Goal: Contribute content

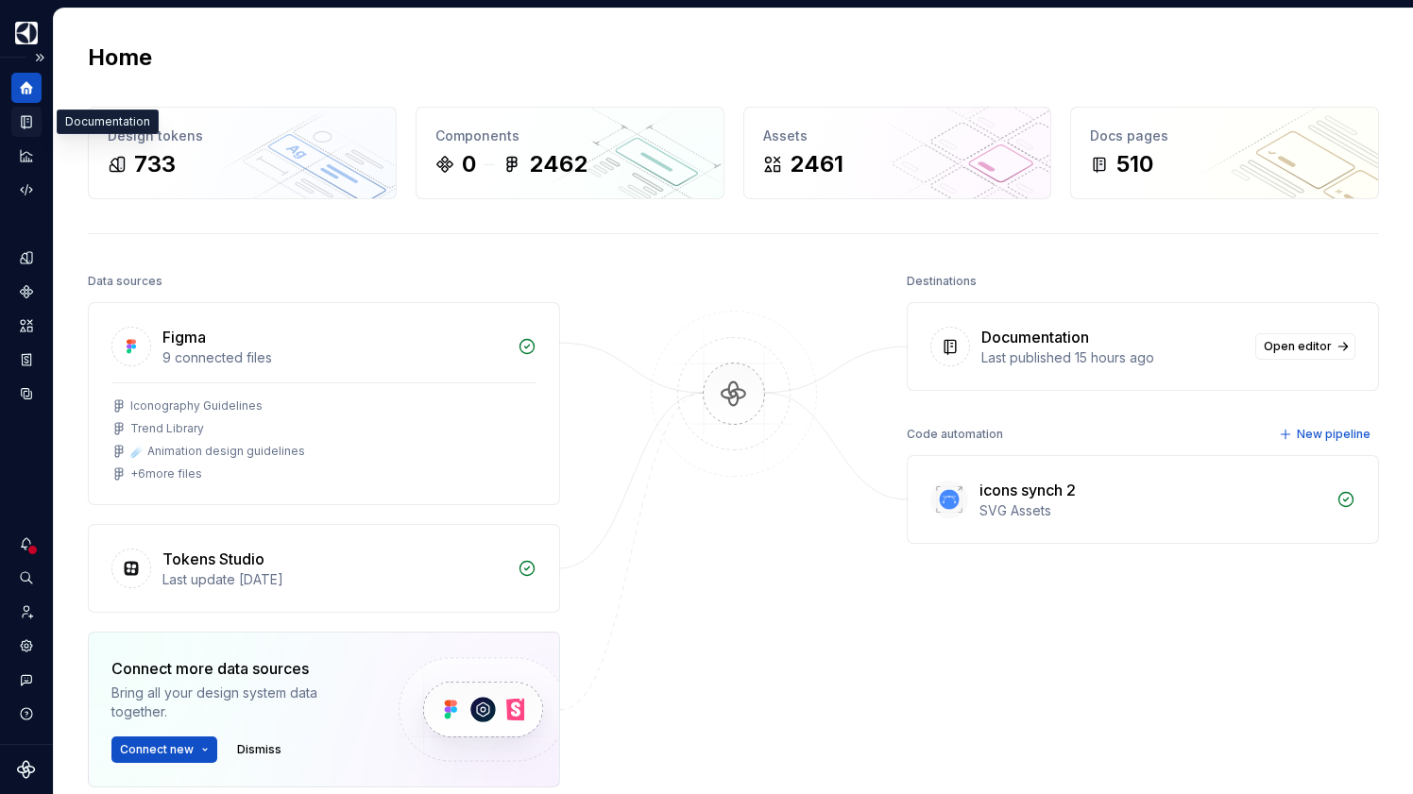
click at [22, 125] on icon "Documentation" at bounding box center [26, 121] width 17 height 17
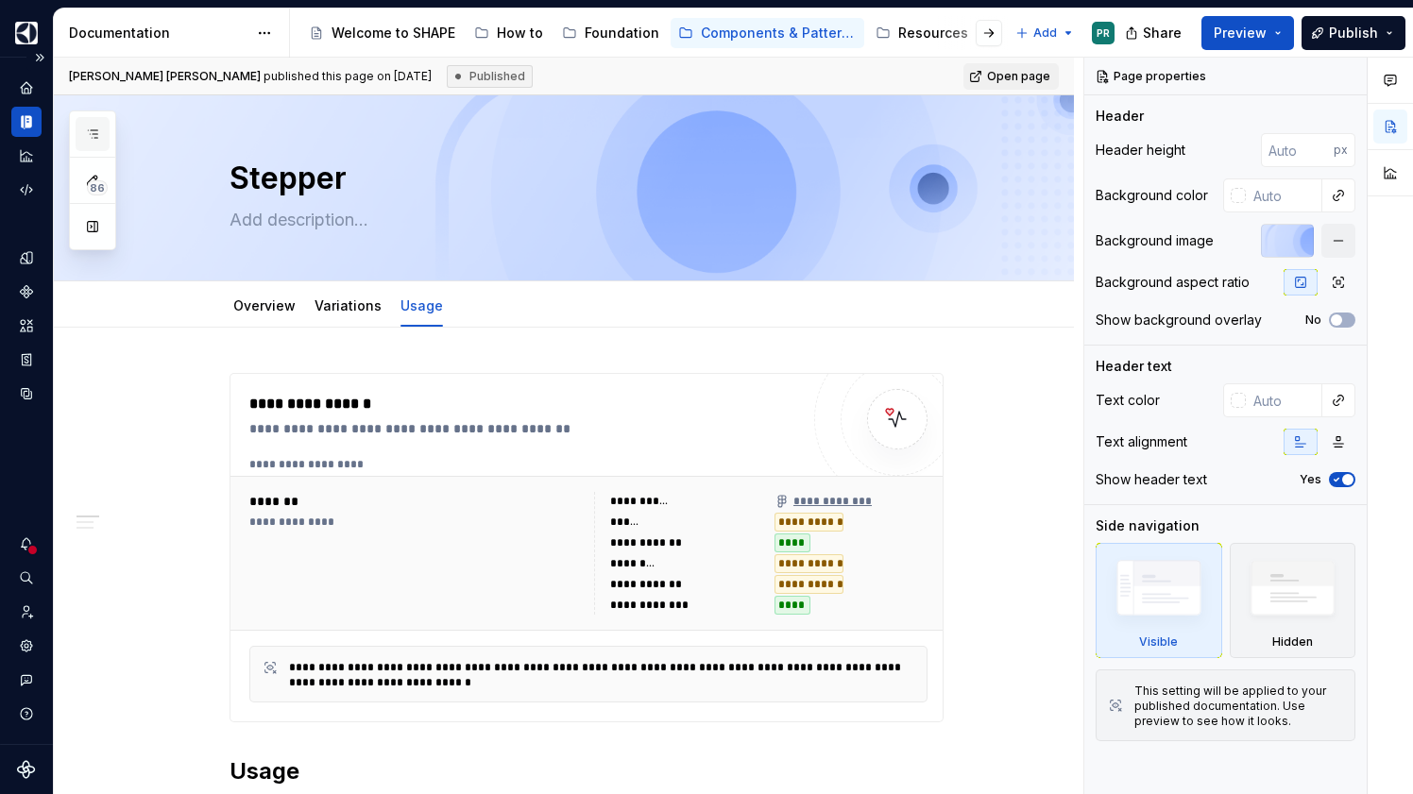
click at [82, 128] on button "button" at bounding box center [93, 134] width 34 height 34
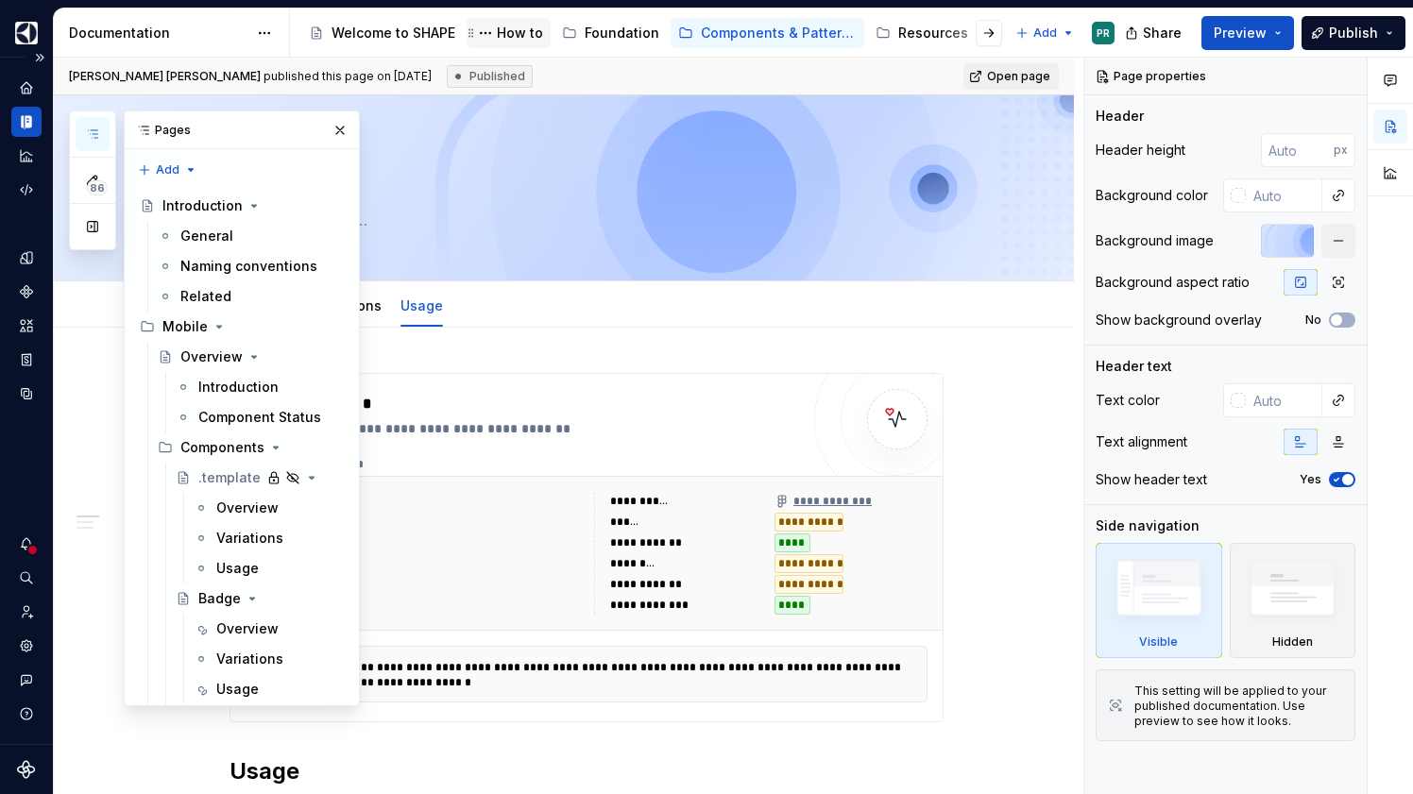
click at [502, 33] on div "How to" at bounding box center [520, 33] width 46 height 19
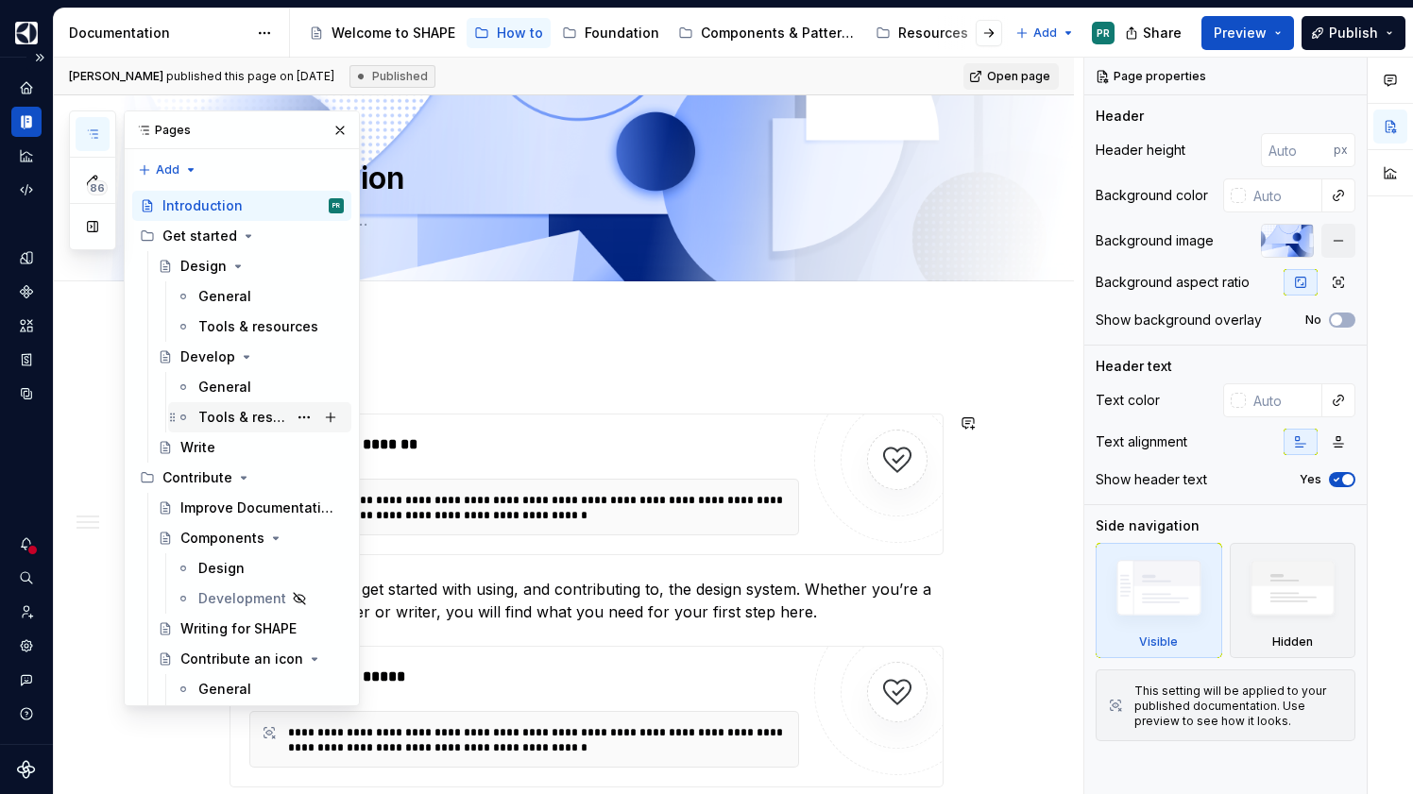
click at [220, 413] on div "Tools & resources" at bounding box center [242, 417] width 89 height 19
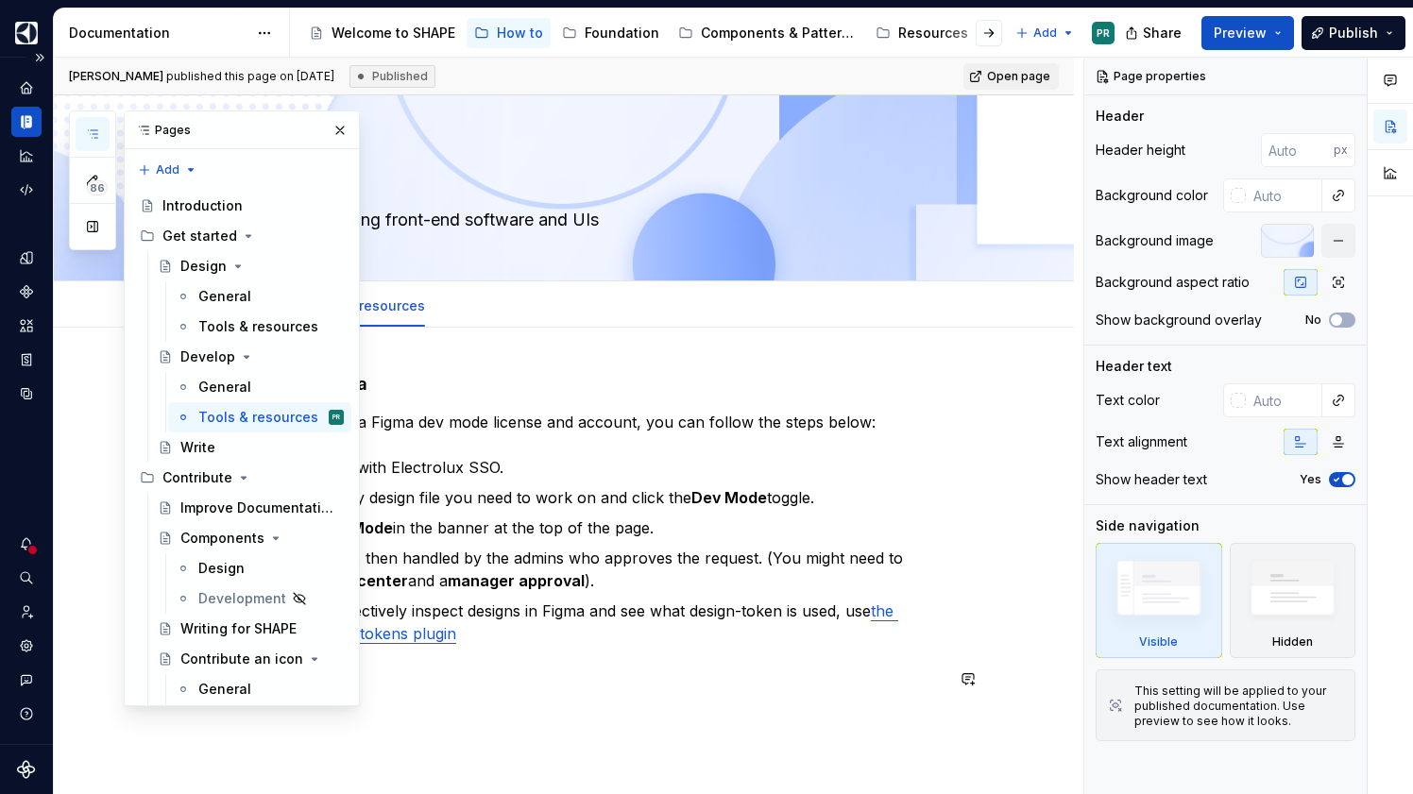
click at [573, 657] on div "Access to Figma In case you need a Figma dev mode license and account, you can …" at bounding box center [587, 531] width 714 height 317
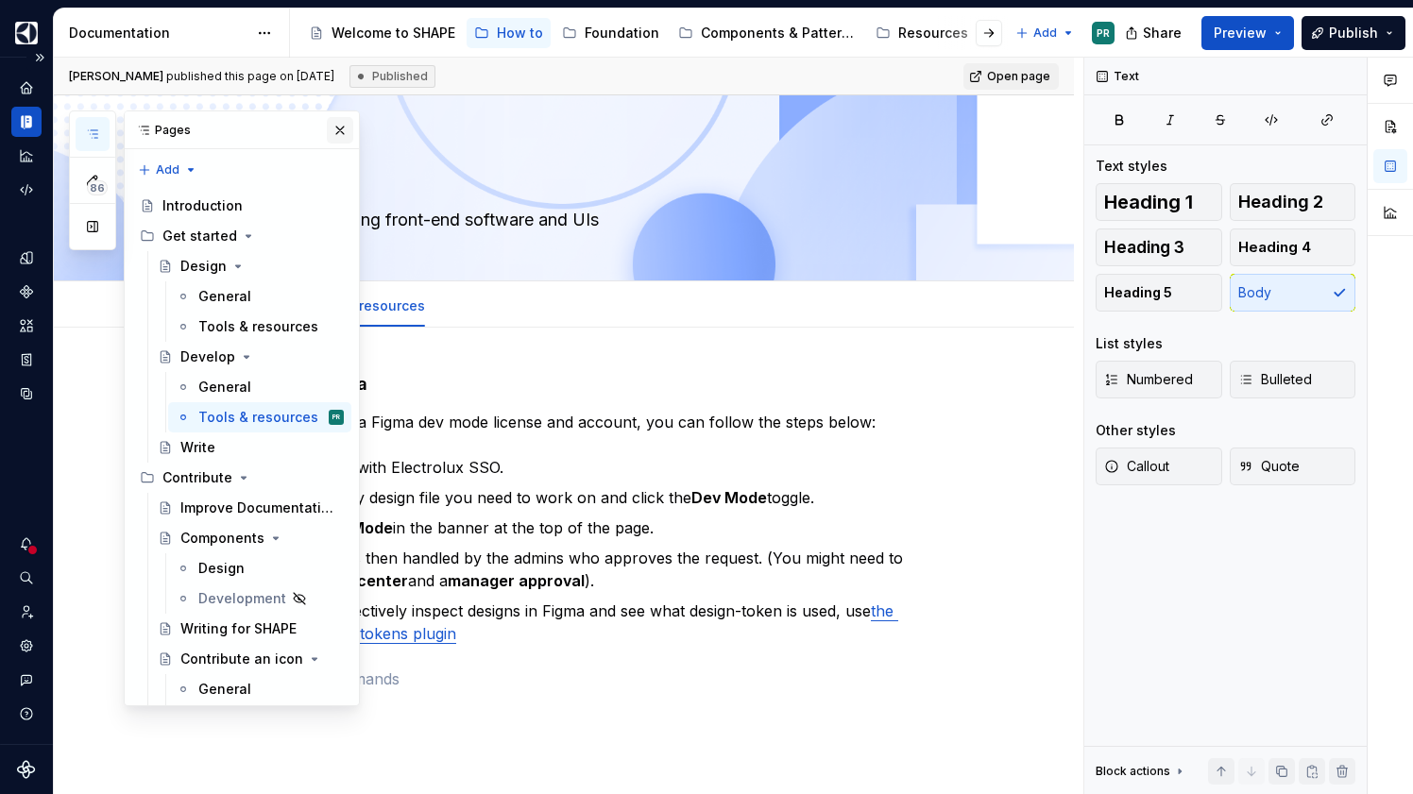
click at [337, 132] on button "button" at bounding box center [340, 130] width 26 height 26
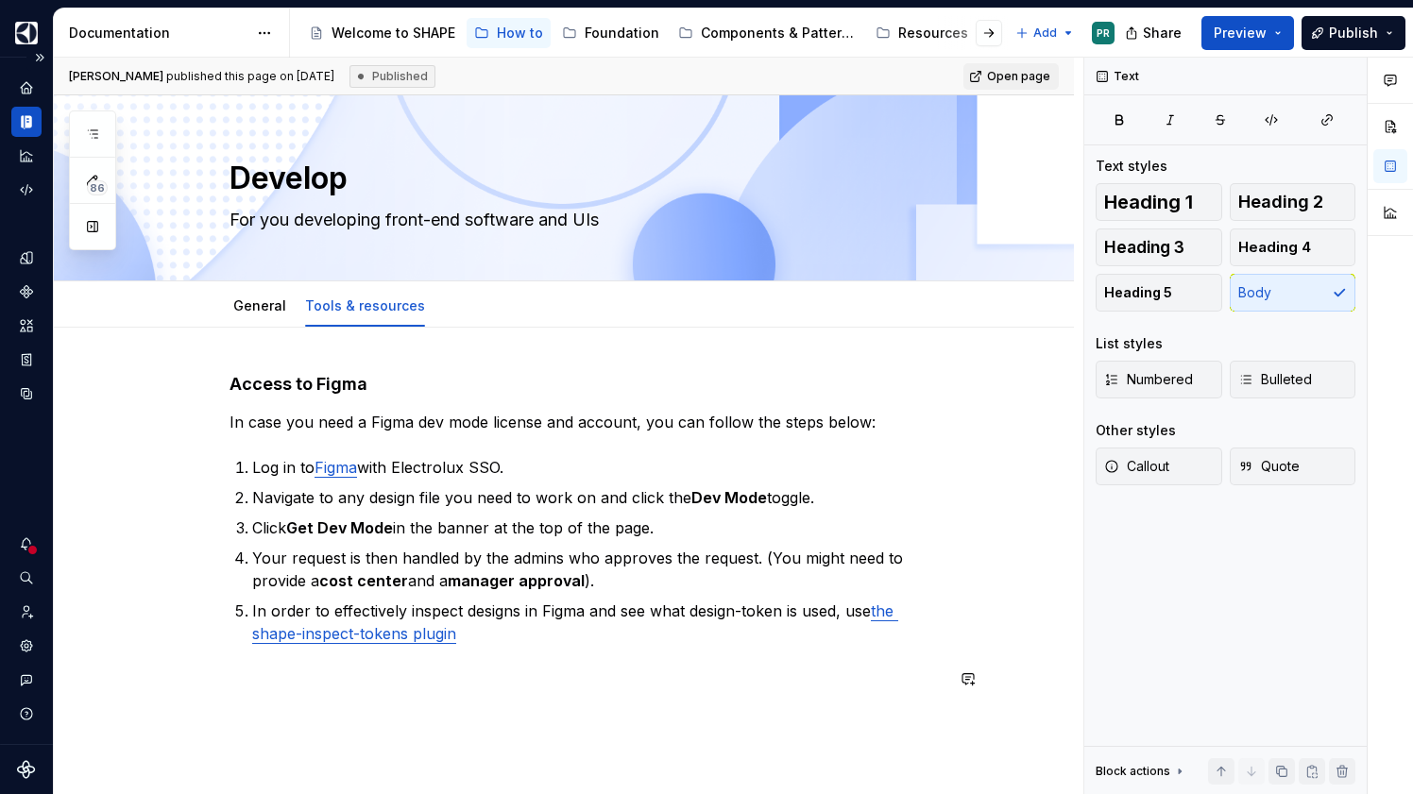
click at [305, 692] on div "Access to Figma In case you need a Figma dev mode license and account, you can …" at bounding box center [587, 543] width 714 height 340
click at [513, 638] on p "In order to effectively inspect designs in Figma and see what design-token is u…" at bounding box center [597, 622] width 691 height 45
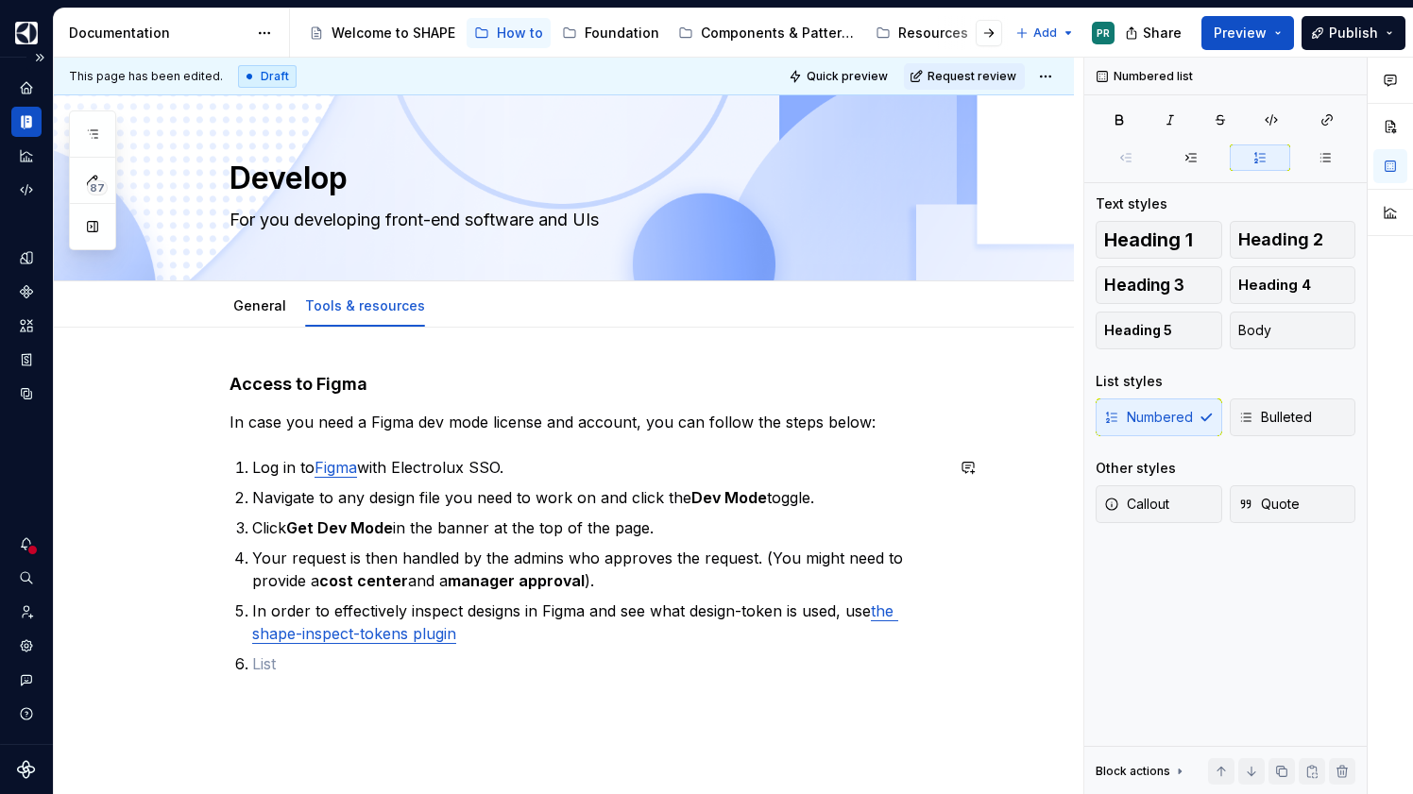
type textarea "*"
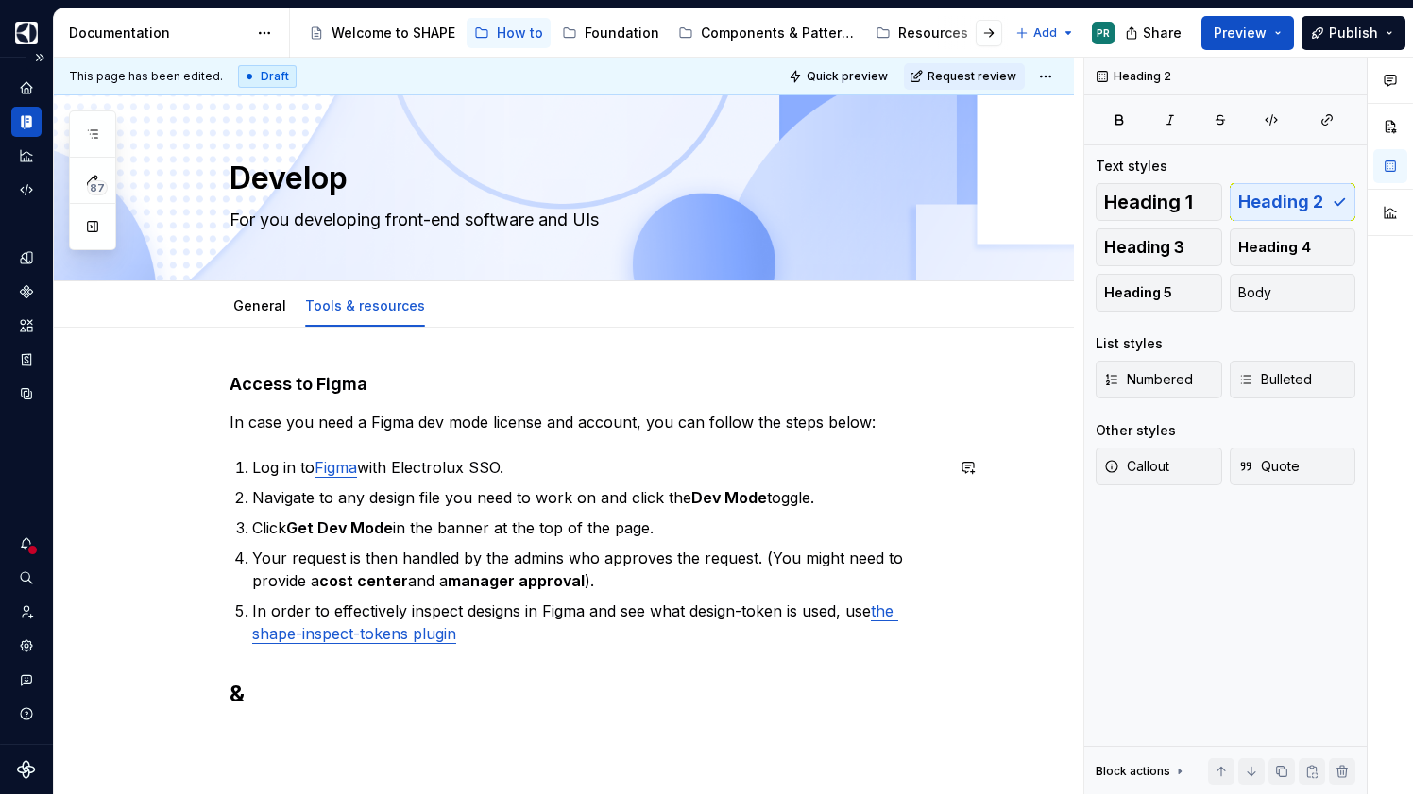
scroll to position [7, 0]
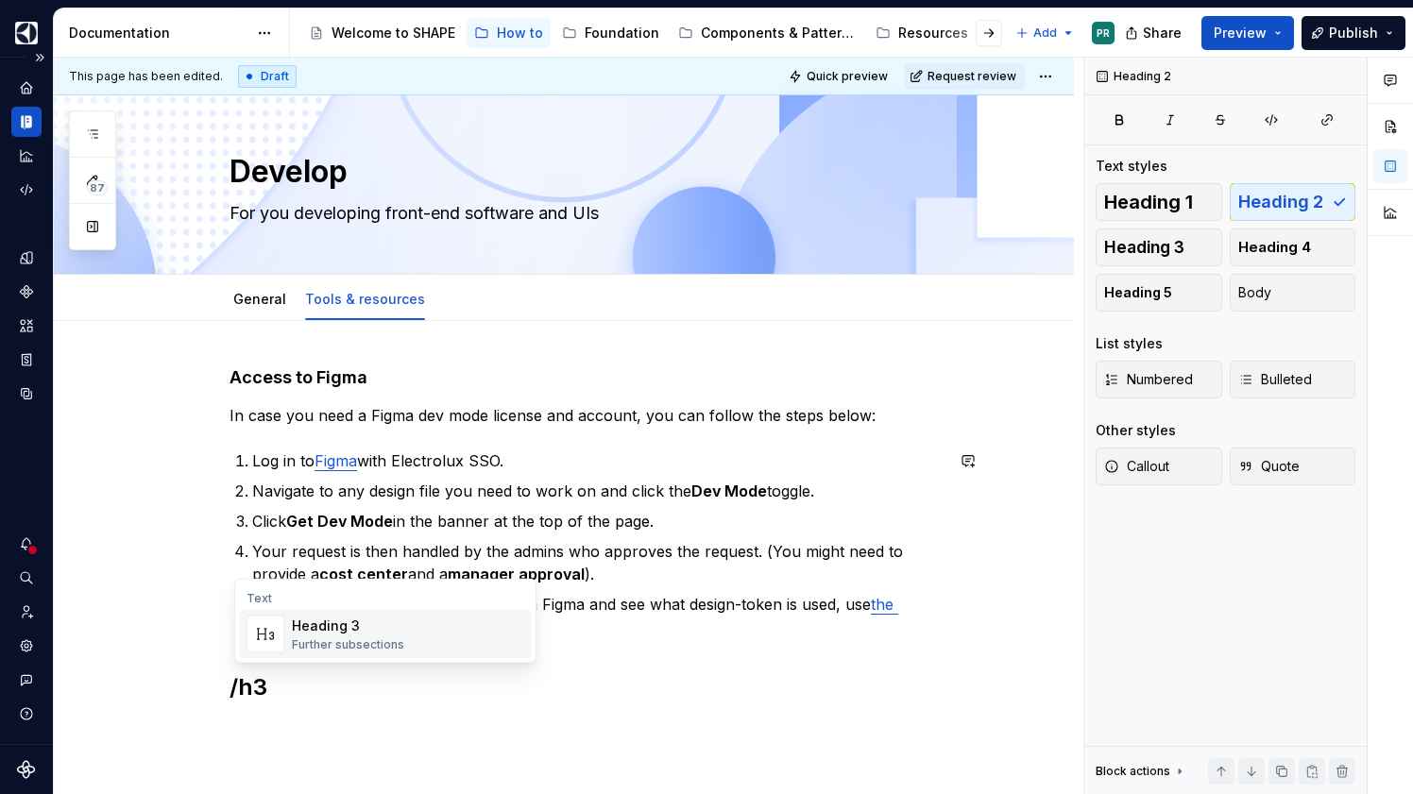
click at [338, 639] on div "Further subsections" at bounding box center [348, 645] width 112 height 15
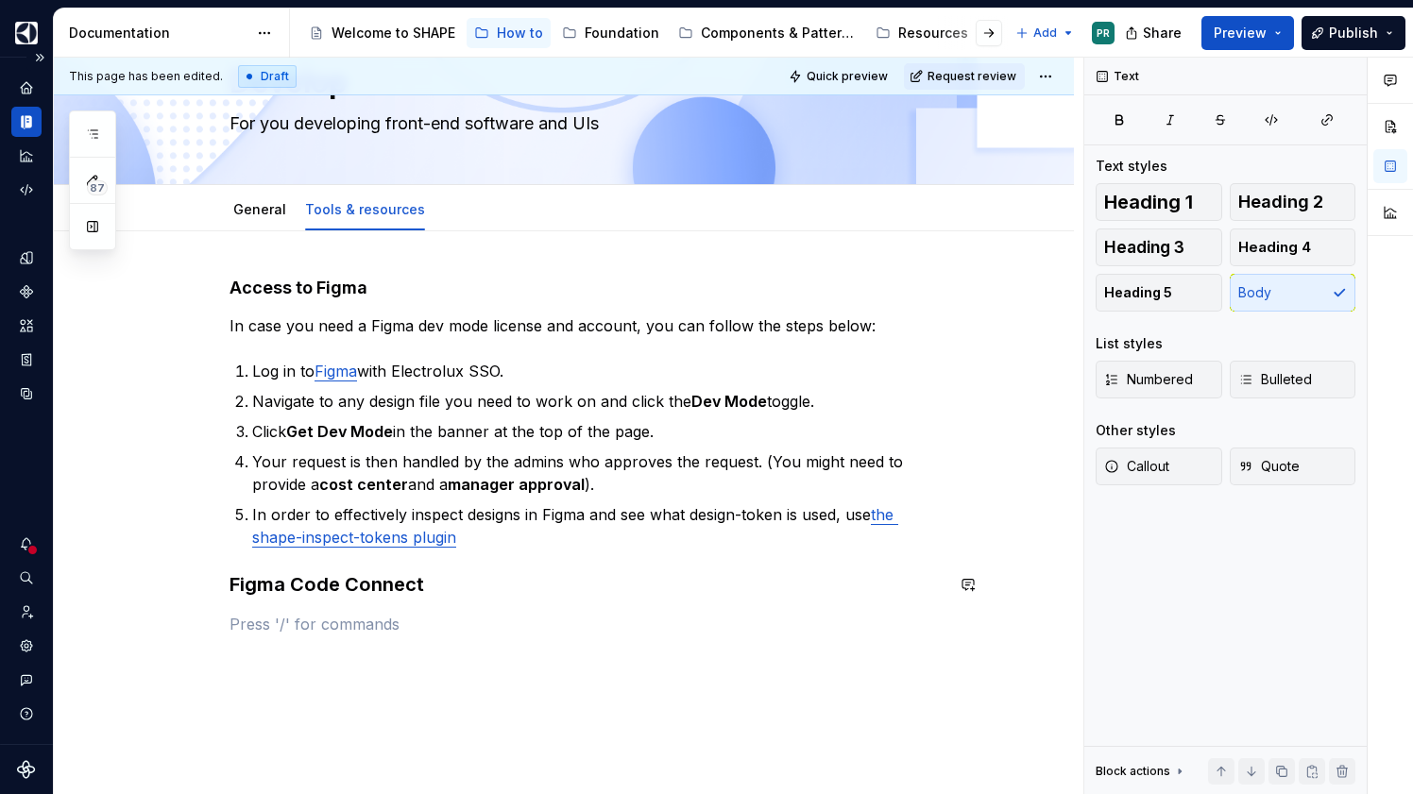
scroll to position [101, 0]
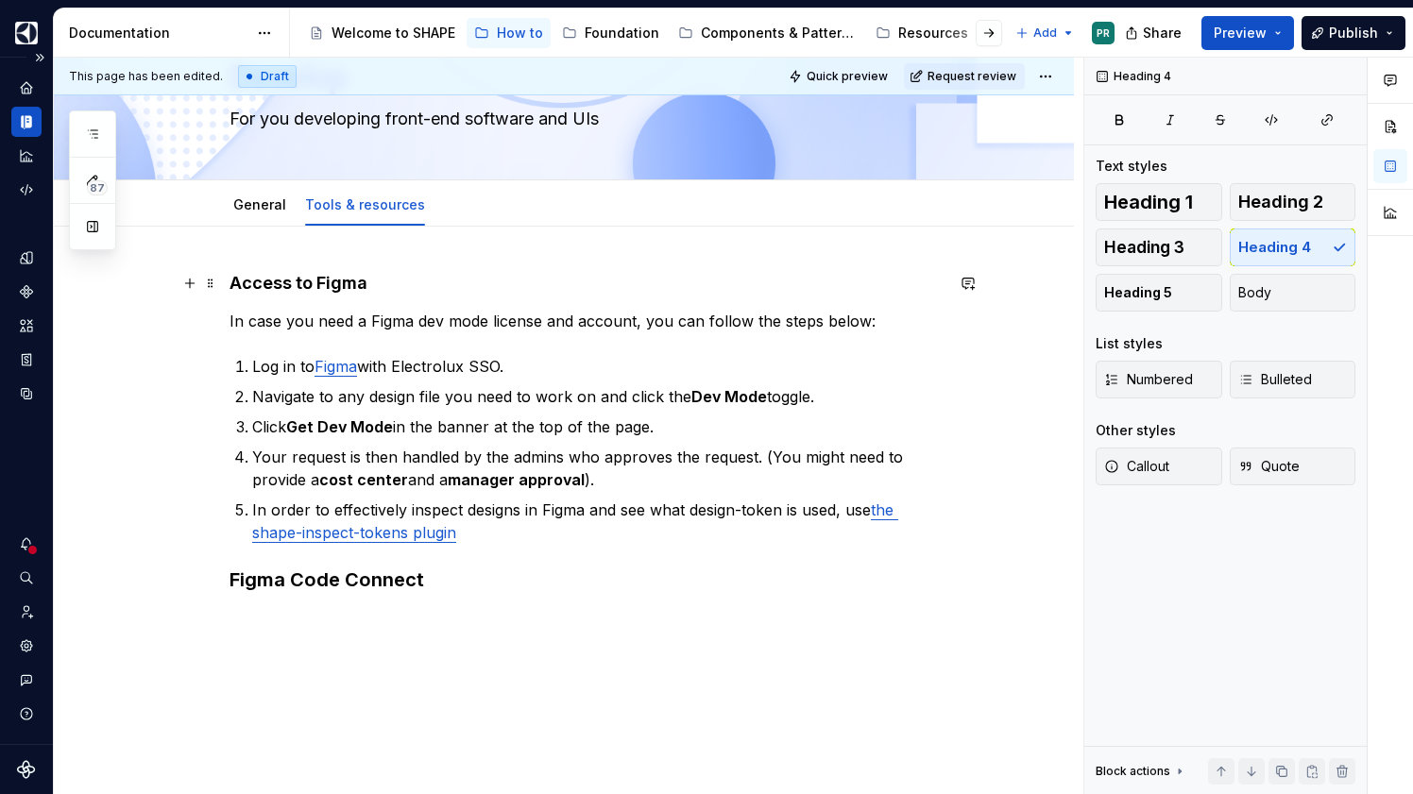
click at [248, 286] on h4 "Access to Figma" at bounding box center [587, 283] width 714 height 23
click at [217, 284] on span at bounding box center [210, 283] width 15 height 26
click at [439, 285] on h4 "Access to Figma" at bounding box center [587, 283] width 714 height 23
click at [264, 289] on h4 "Access to Figma" at bounding box center [587, 283] width 714 height 23
click at [218, 290] on span at bounding box center [210, 283] width 15 height 26
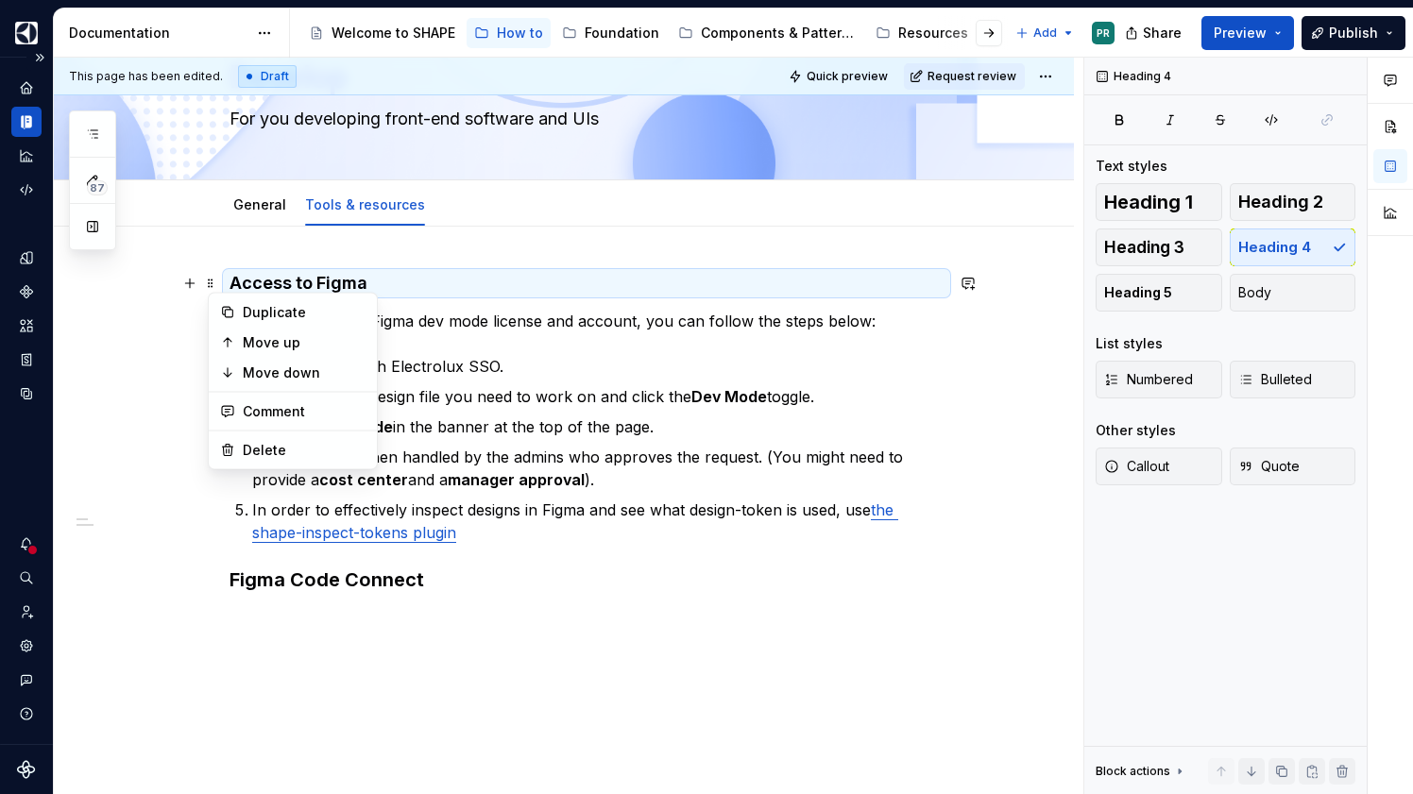
click at [412, 587] on h3 "Figma Code Connect" at bounding box center [587, 580] width 714 height 26
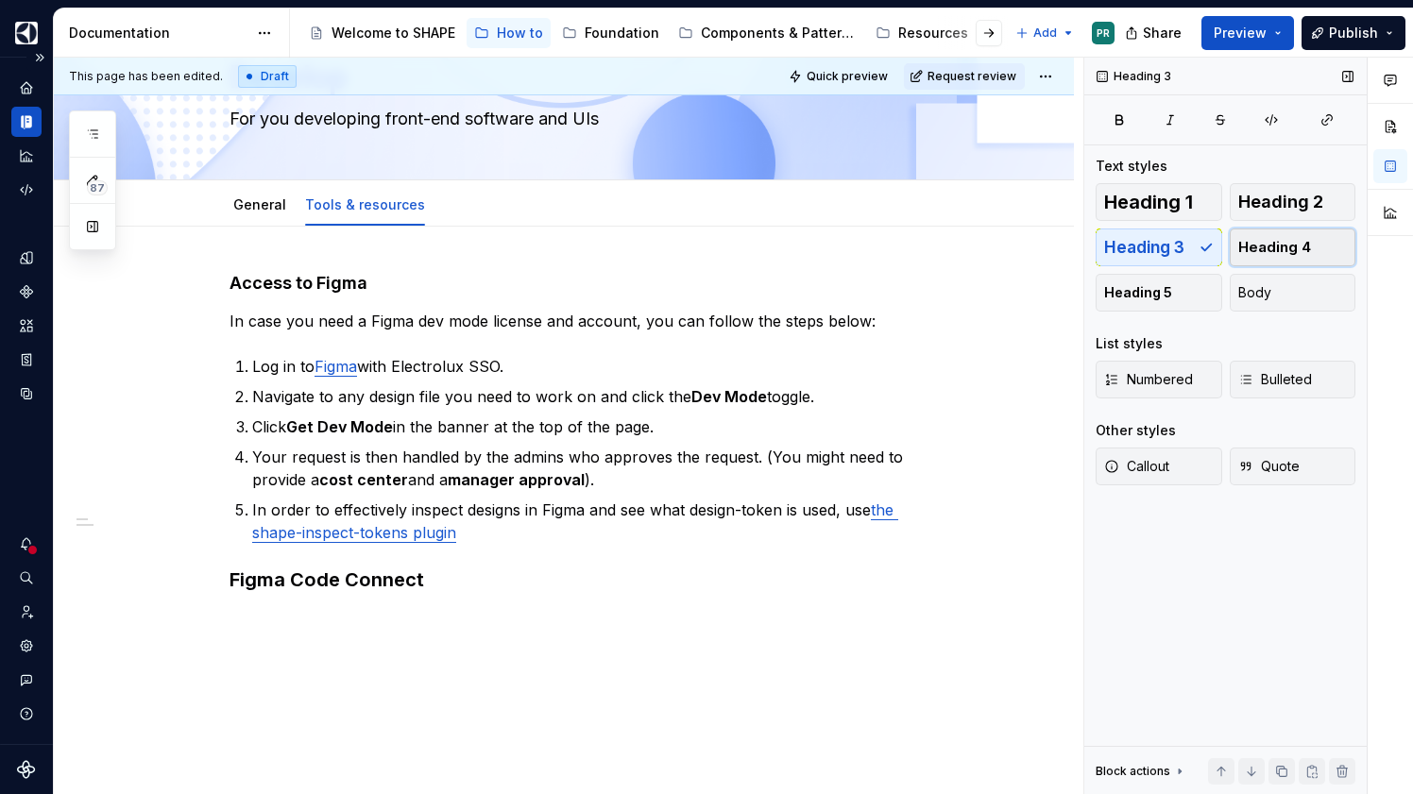
click at [1302, 247] on span "Heading 4" at bounding box center [1274, 247] width 73 height 19
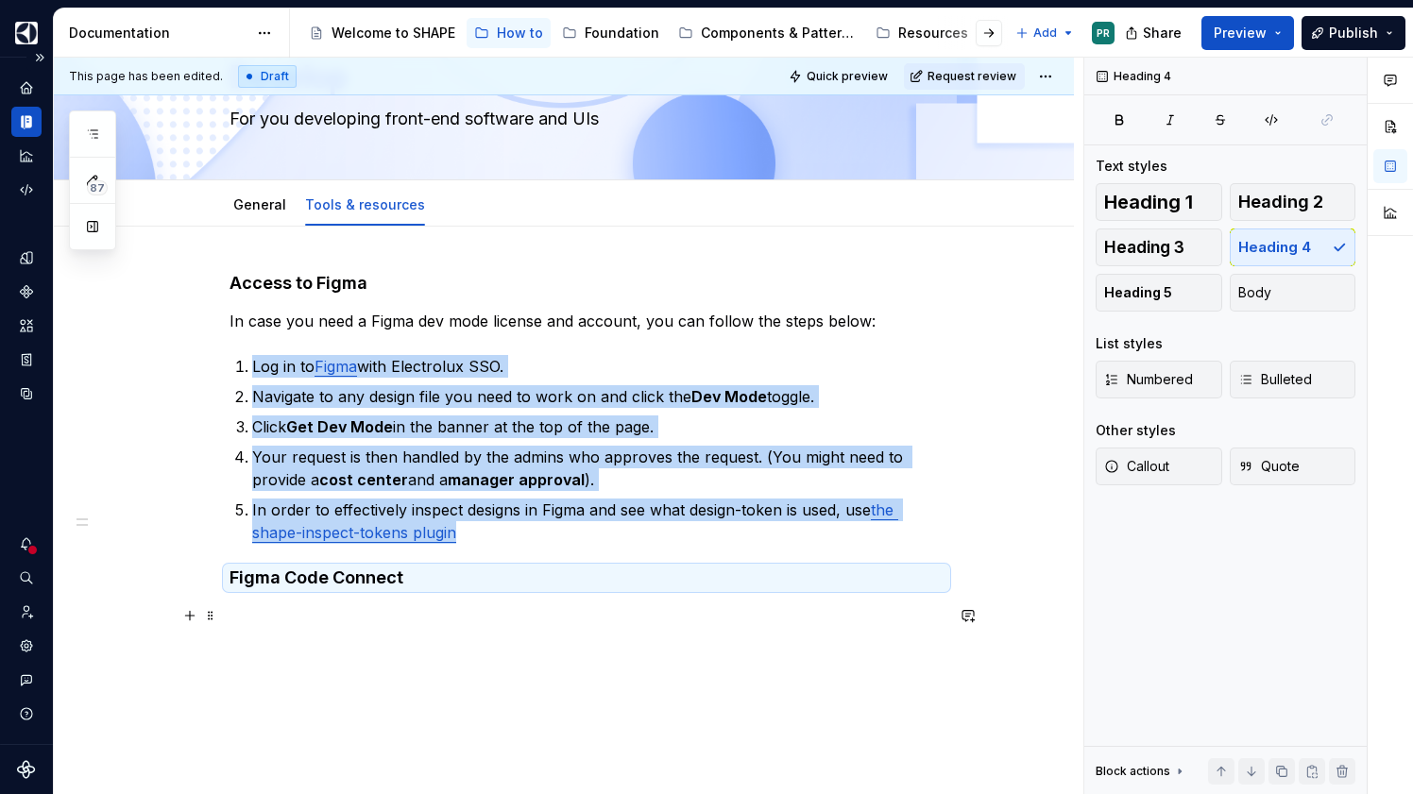
click at [447, 626] on p at bounding box center [587, 615] width 714 height 23
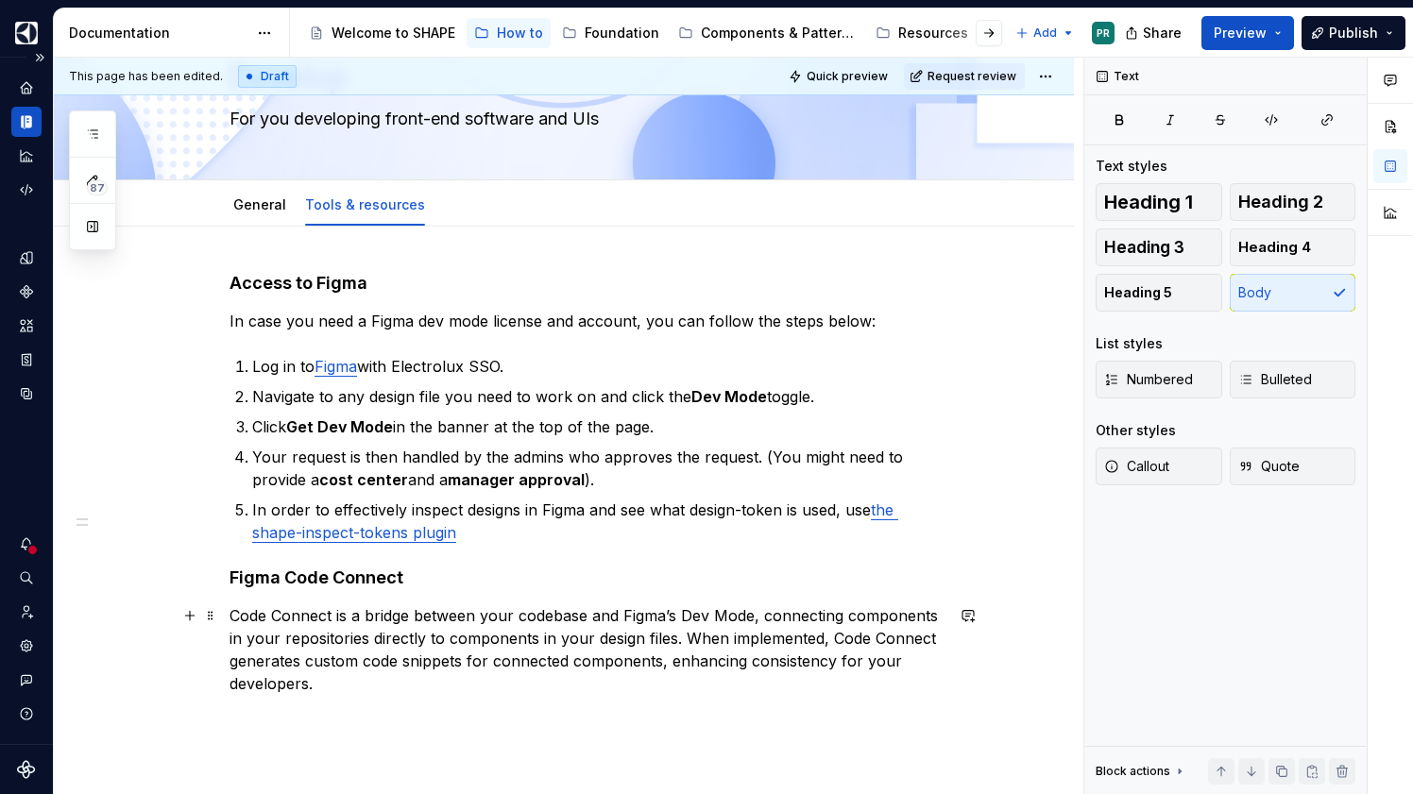
scroll to position [246, 0]
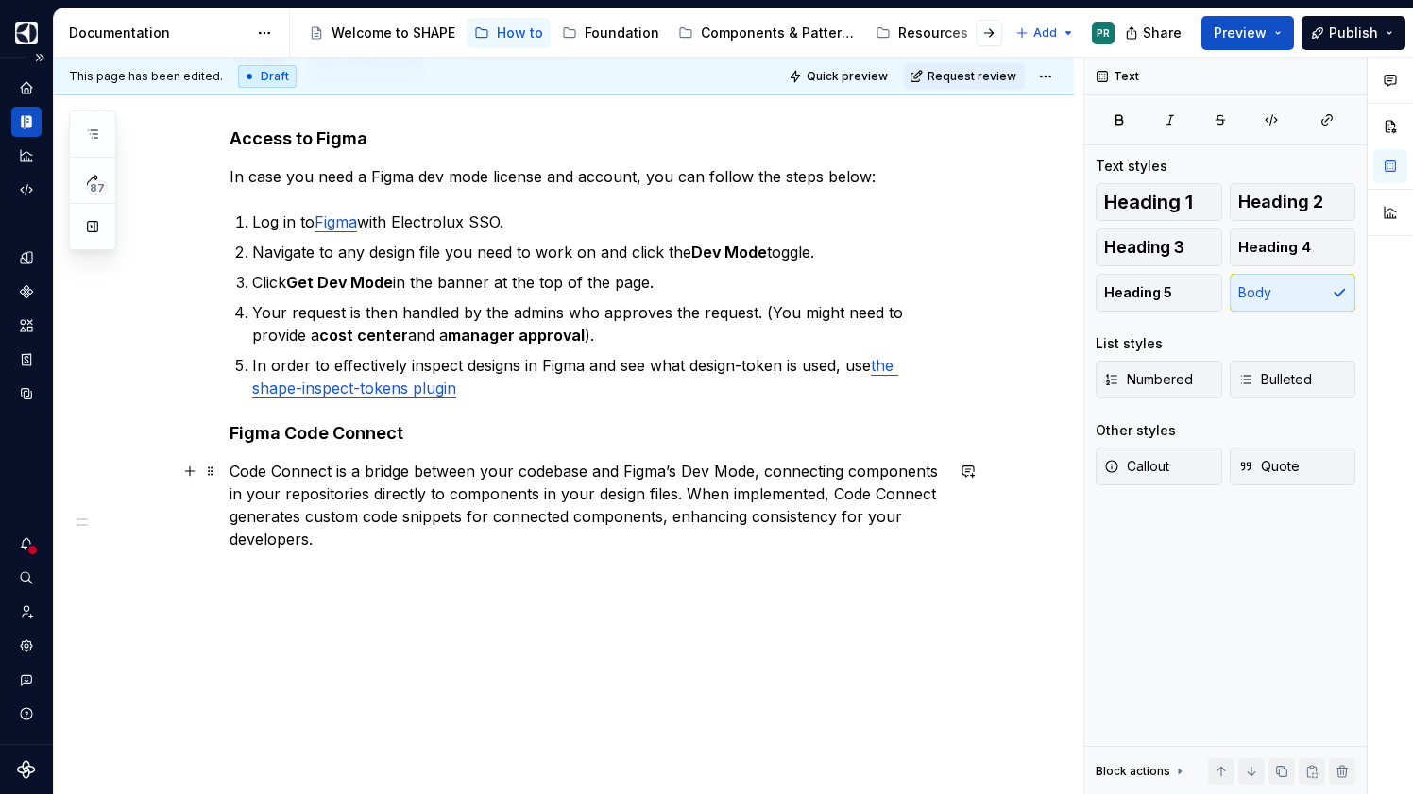
drag, startPoint x: 685, startPoint y: 491, endPoint x: 827, endPoint y: 479, distance: 143.1
click at [827, 479] on p "Code Connect is a bridge between your codebase and Figma’s Dev Mode, connecting…" at bounding box center [587, 505] width 714 height 91
click at [827, 493] on p "Code Connect is a bridge between your codebase and Figma’s Dev Mode, connecting…" at bounding box center [587, 505] width 714 height 91
click at [842, 495] on p "Code Connect is a bridge between your codebase and Figma’s Dev Mode, connecting…" at bounding box center [587, 494] width 714 height 68
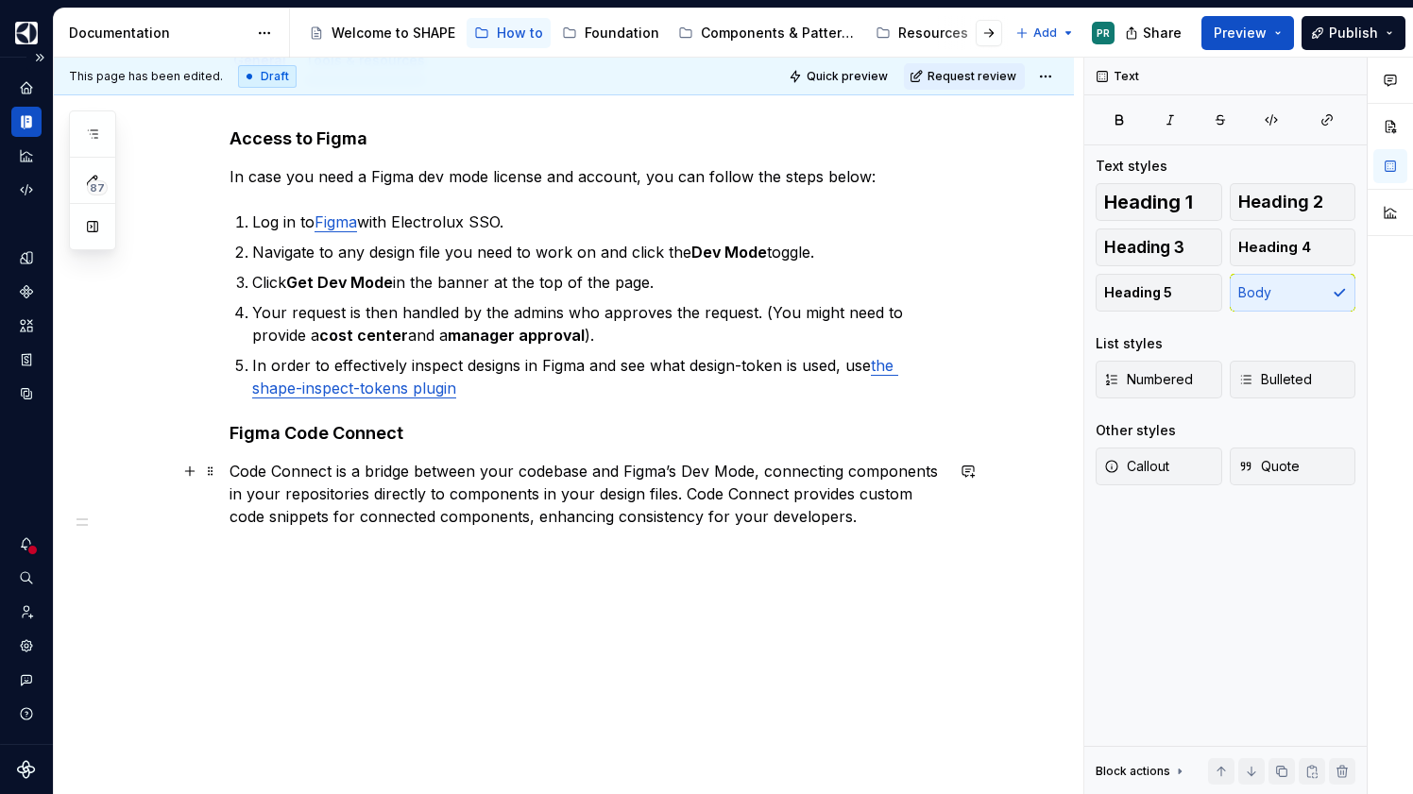
drag, startPoint x: 538, startPoint y: 516, endPoint x: 884, endPoint y: 513, distance: 345.7
click at [885, 513] on p "Code Connect is a bridge between your codebase and Figma’s Dev Mode, connecting…" at bounding box center [587, 494] width 714 height 68
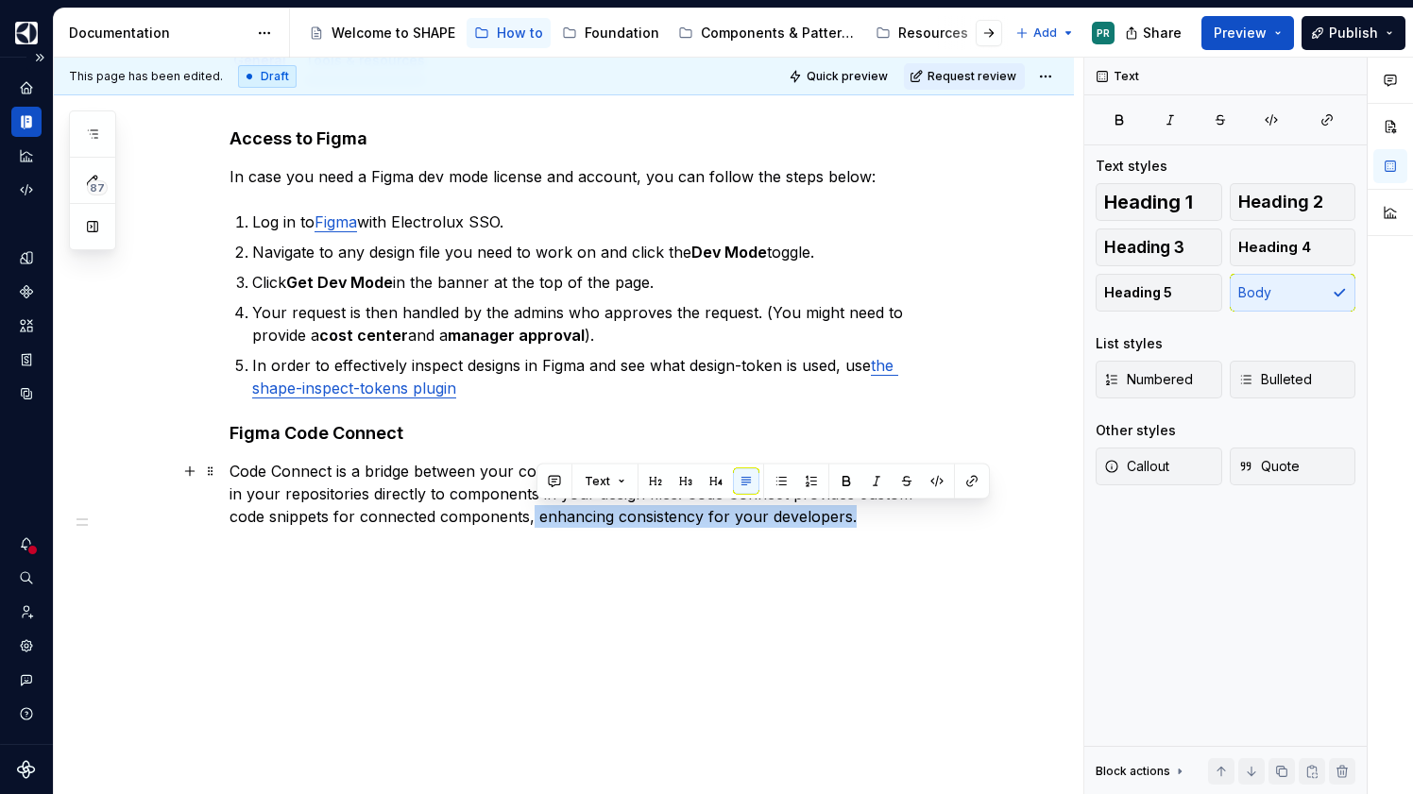
drag, startPoint x: 865, startPoint y: 513, endPoint x: 535, endPoint y: 522, distance: 330.7
click at [535, 522] on p "Code Connect is a bridge between your codebase and Figma’s Dev Mode, connecting…" at bounding box center [587, 494] width 714 height 68
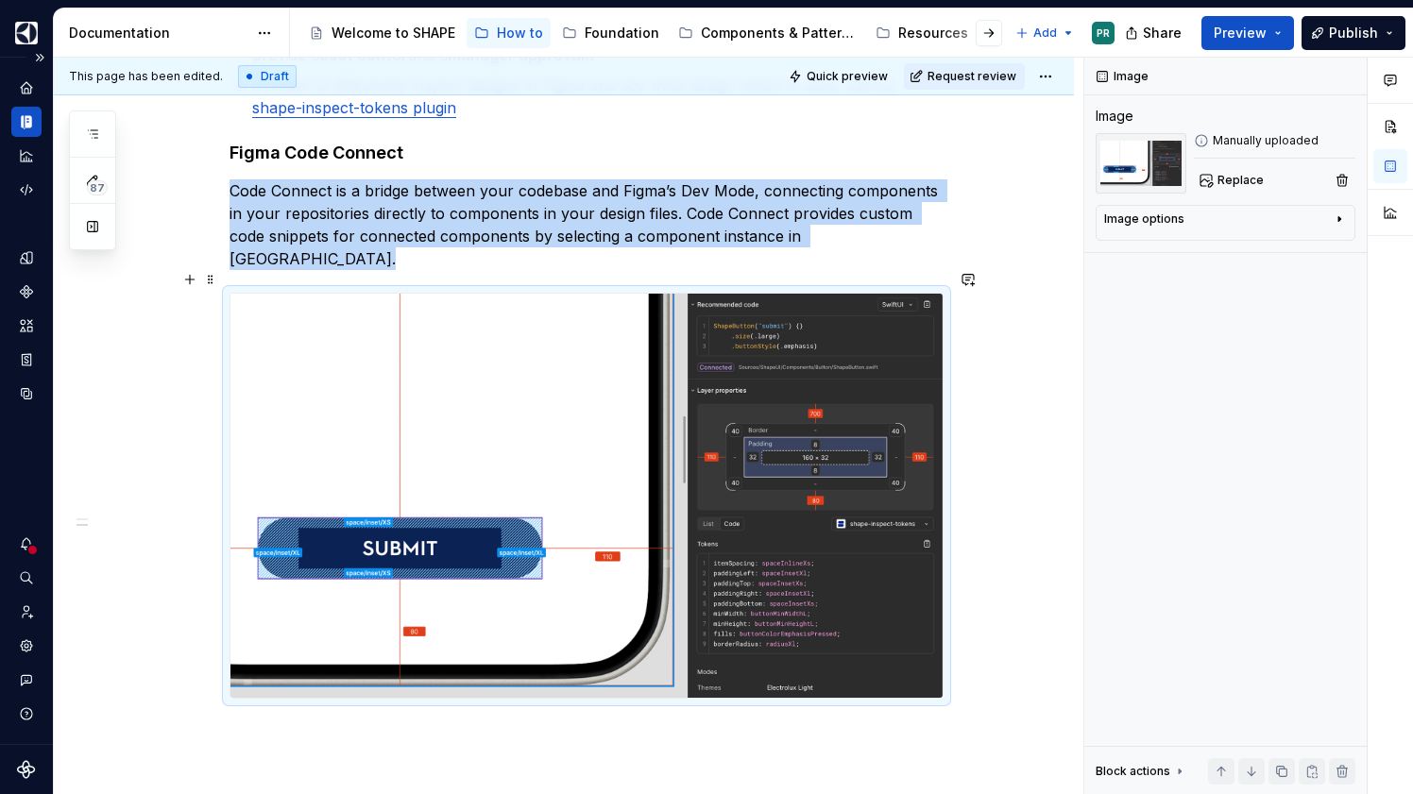
scroll to position [451, 0]
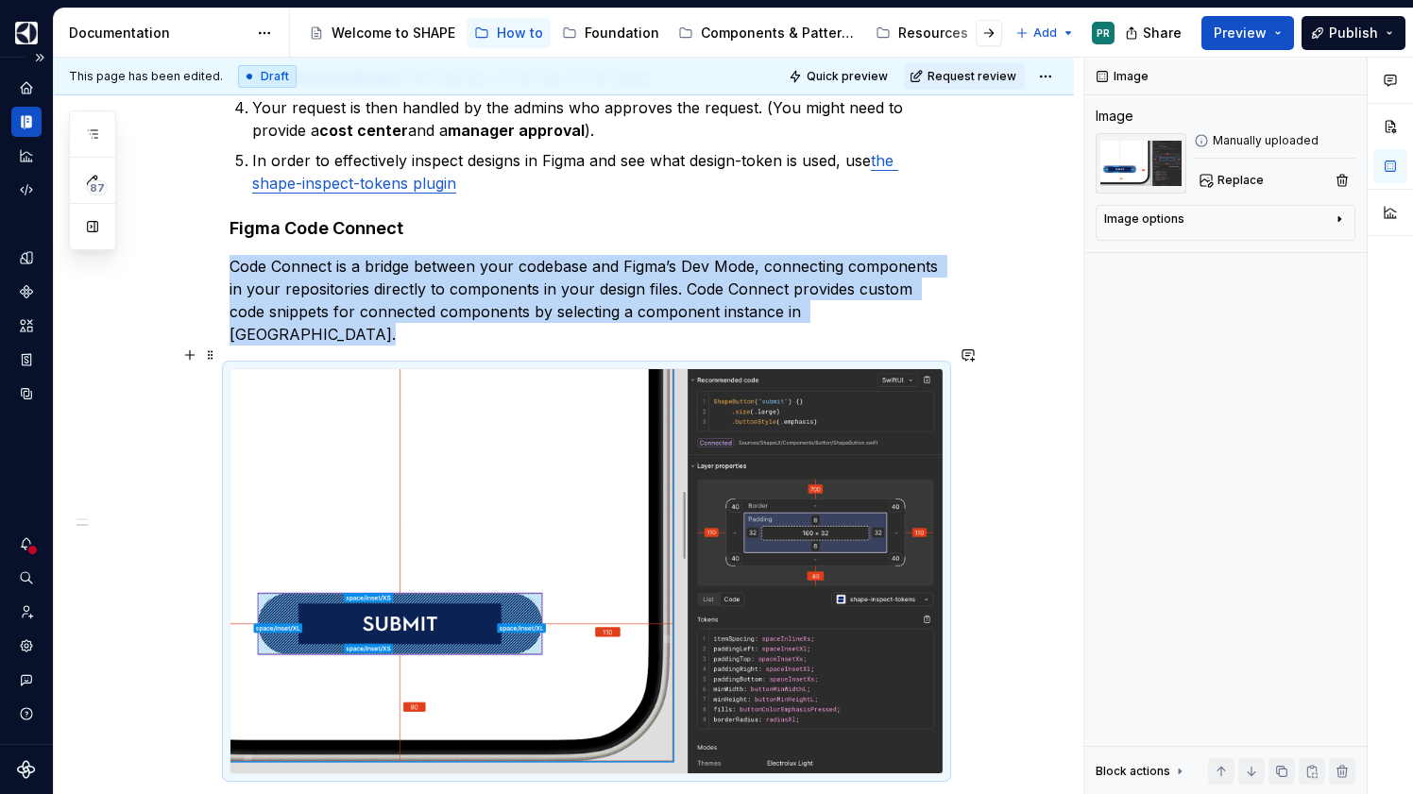
click at [587, 561] on img at bounding box center [586, 571] width 712 height 404
click at [1237, 226] on div "Image options" at bounding box center [1218, 223] width 228 height 23
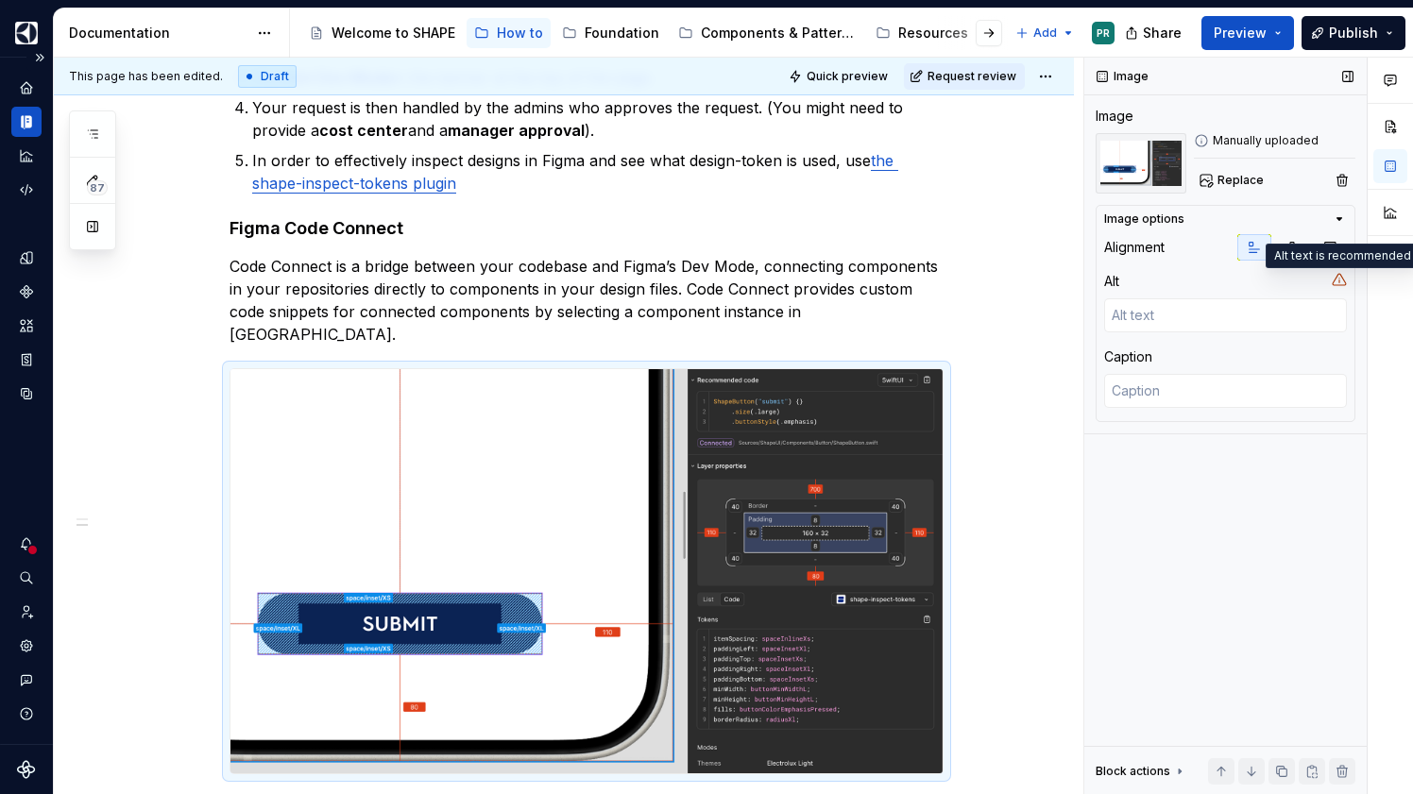
click at [1336, 279] on icon at bounding box center [1339, 279] width 13 height 11
click at [1337, 281] on icon at bounding box center [1339, 279] width 15 height 15
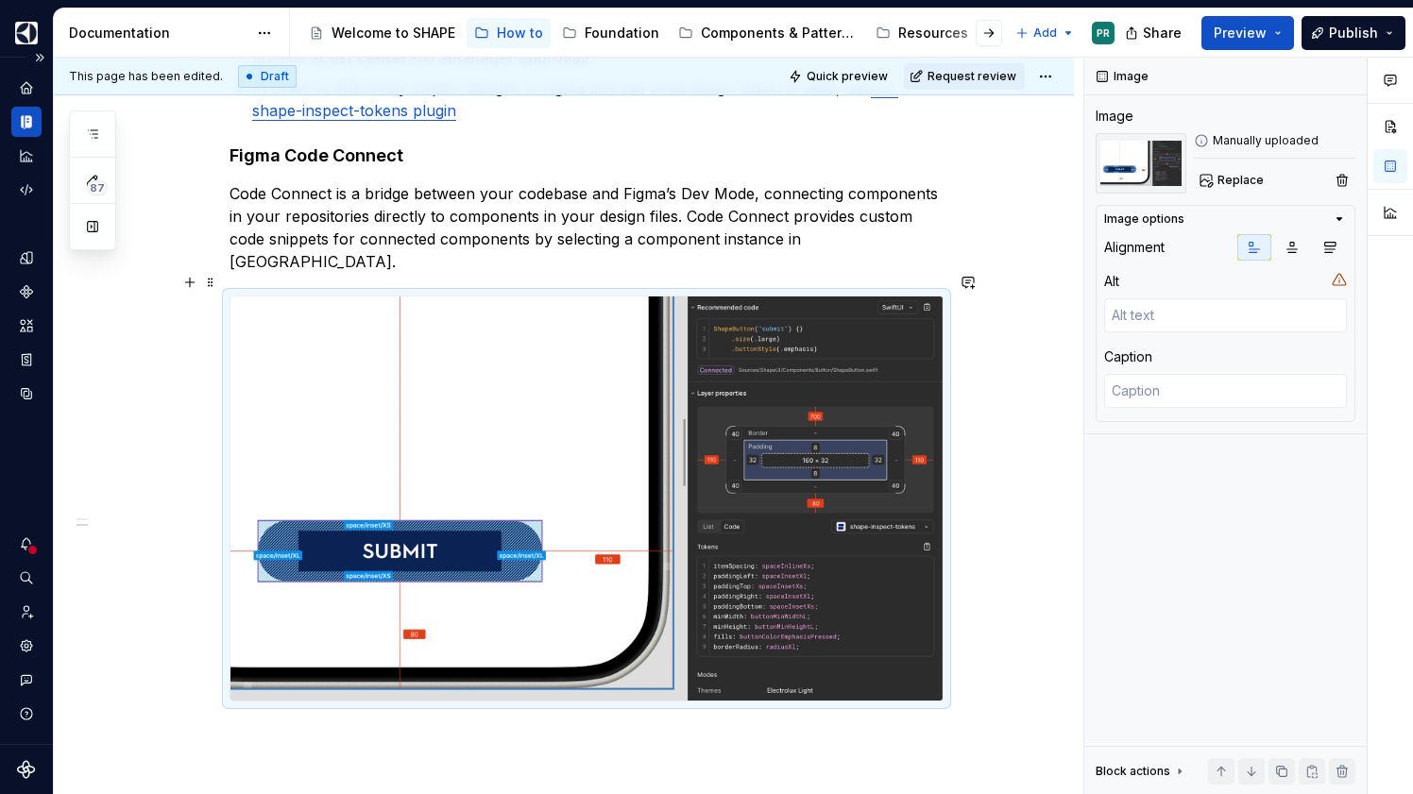
scroll to position [527, 0]
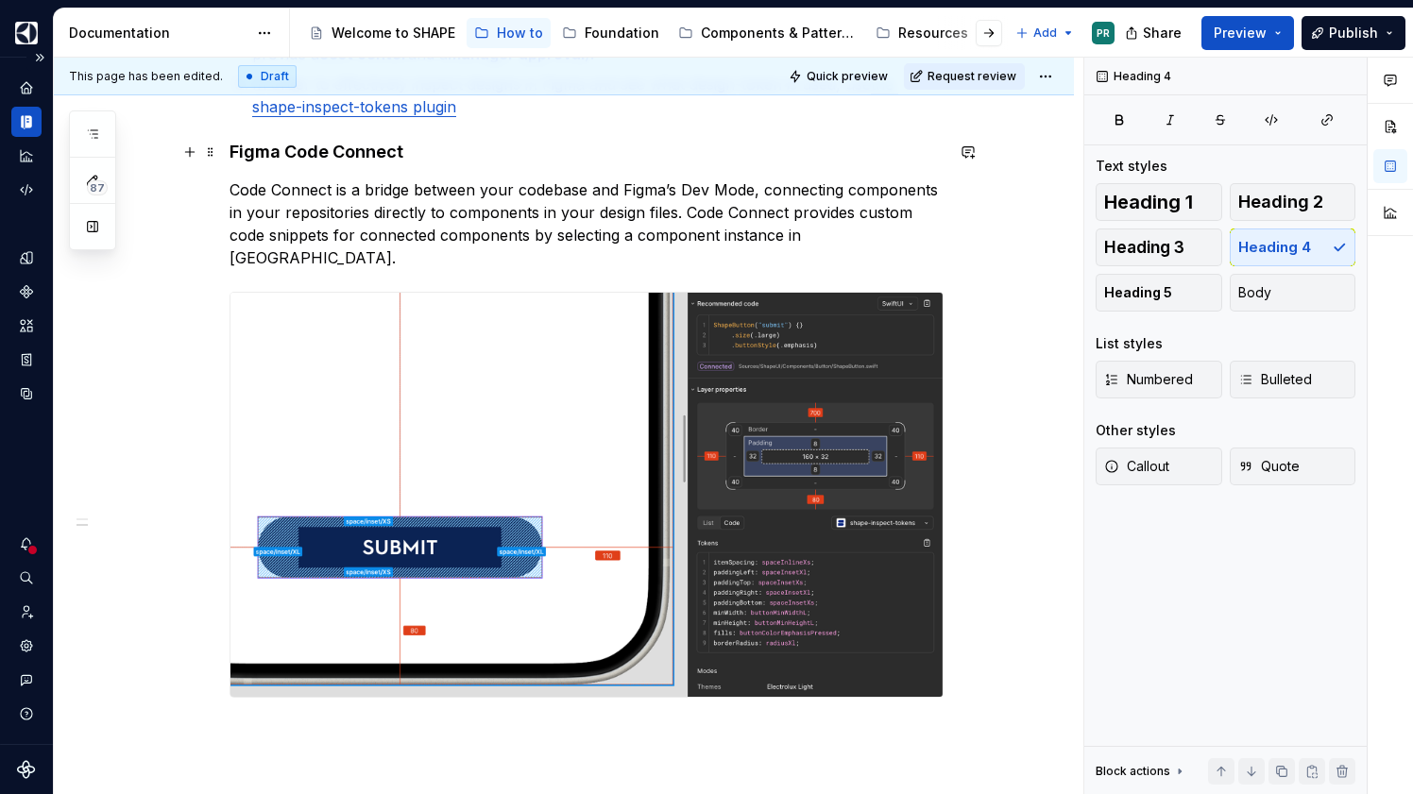
click at [452, 150] on h4 "Figma Code Connect" at bounding box center [587, 152] width 714 height 23
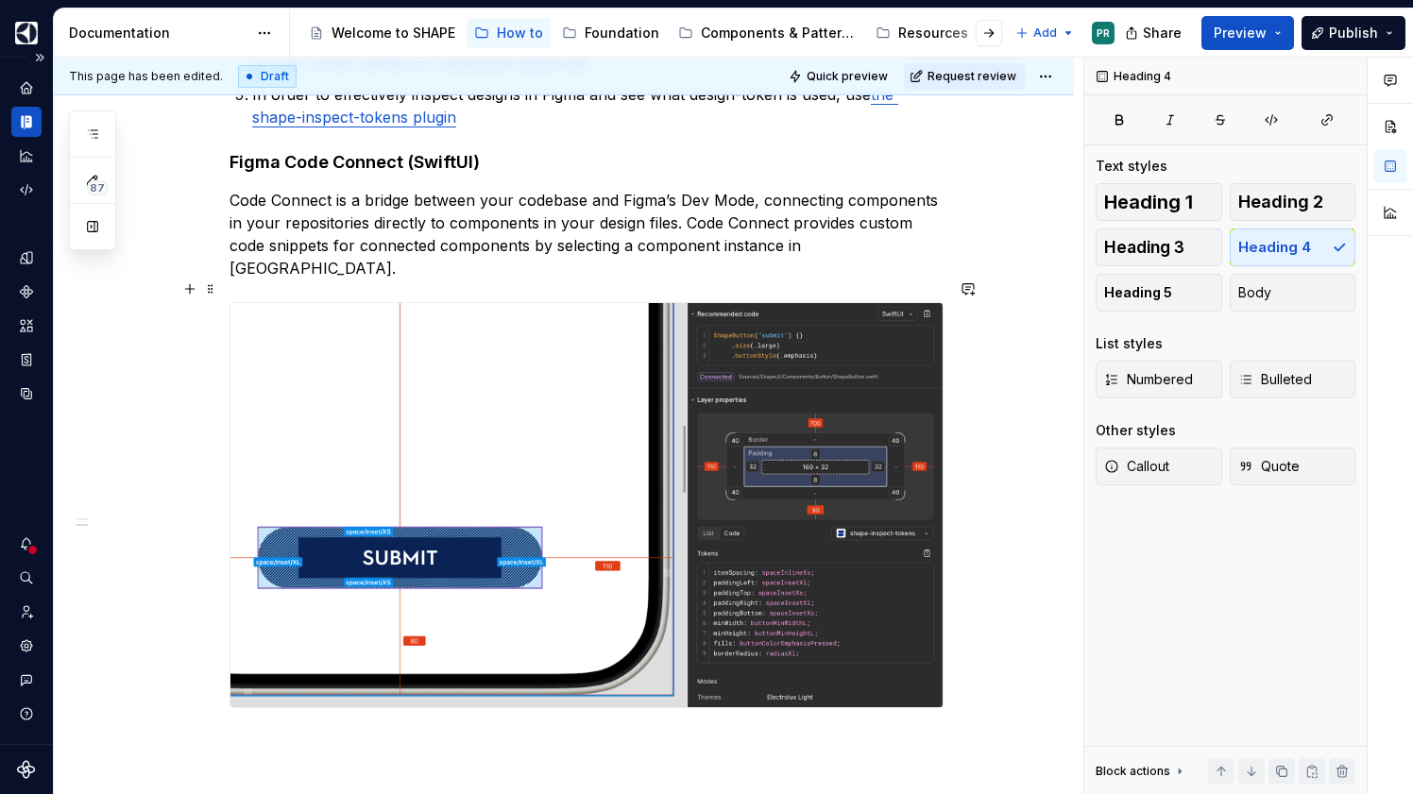
click at [1016, 430] on div "Access to Figma In case you need a Figma dev mode license and account, you can …" at bounding box center [564, 412] width 1020 height 1203
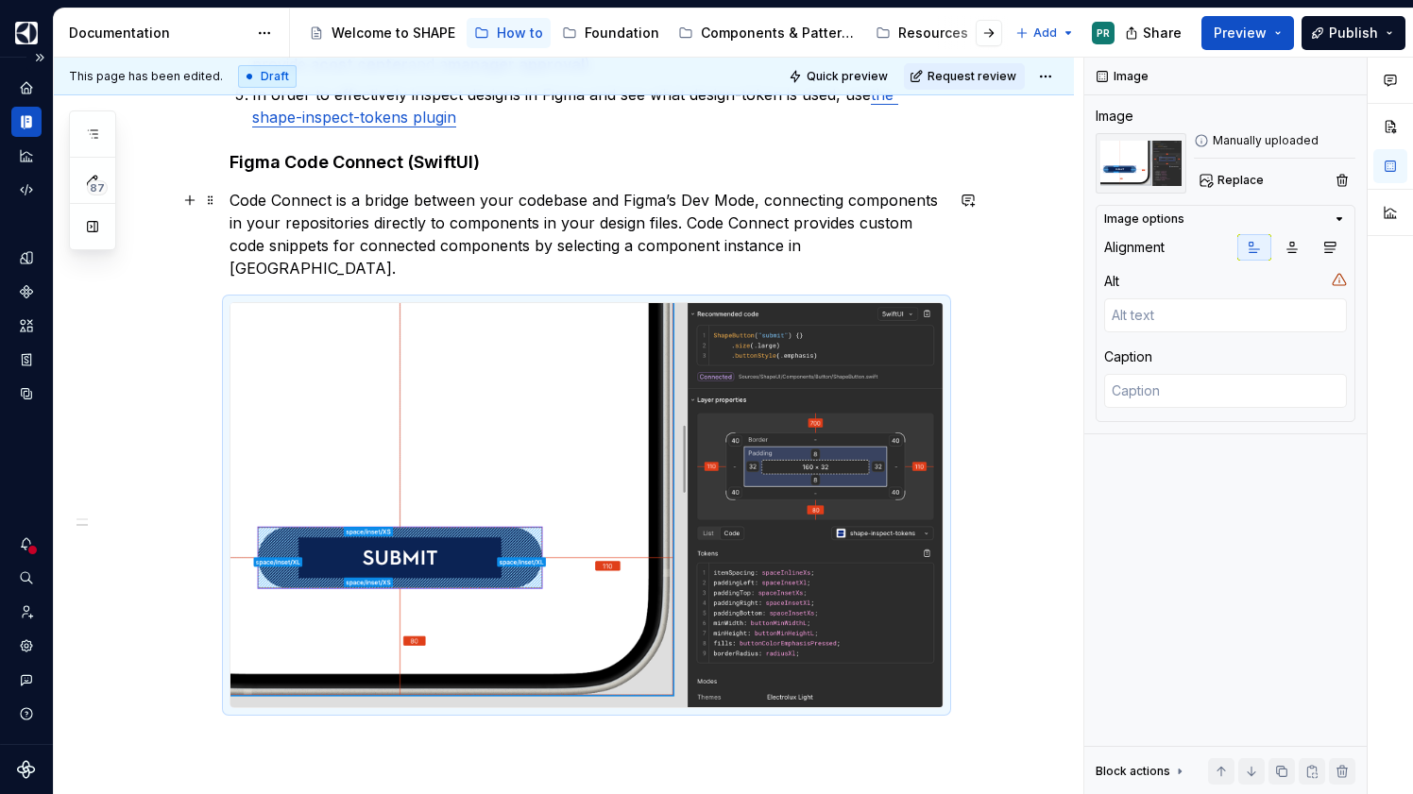
click at [510, 204] on p "Code Connect is a bridge between your codebase and Figma’s Dev Mode, connecting…" at bounding box center [587, 234] width 714 height 91
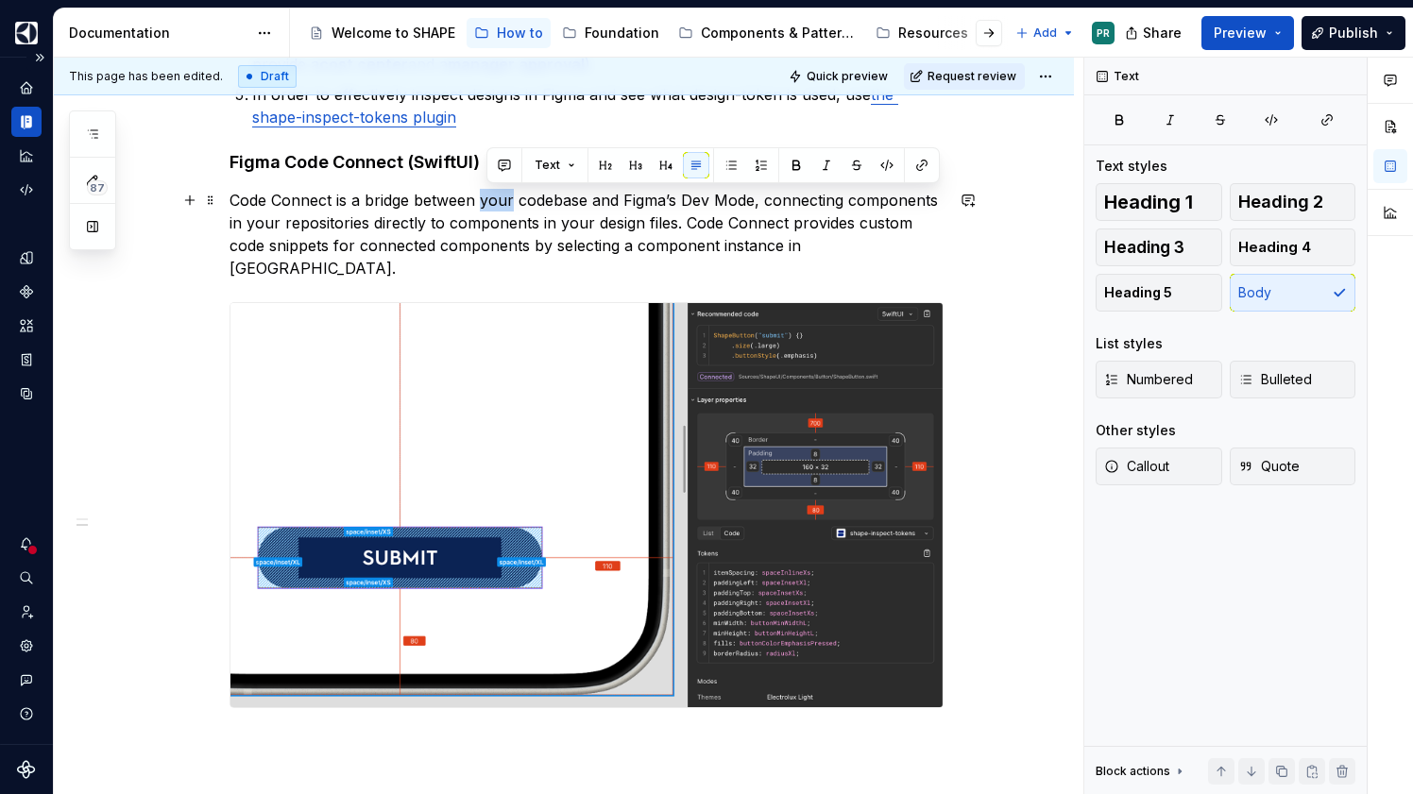
click at [510, 204] on p "Code Connect is a bridge between your codebase and Figma’s Dev Mode, connecting…" at bounding box center [587, 234] width 714 height 91
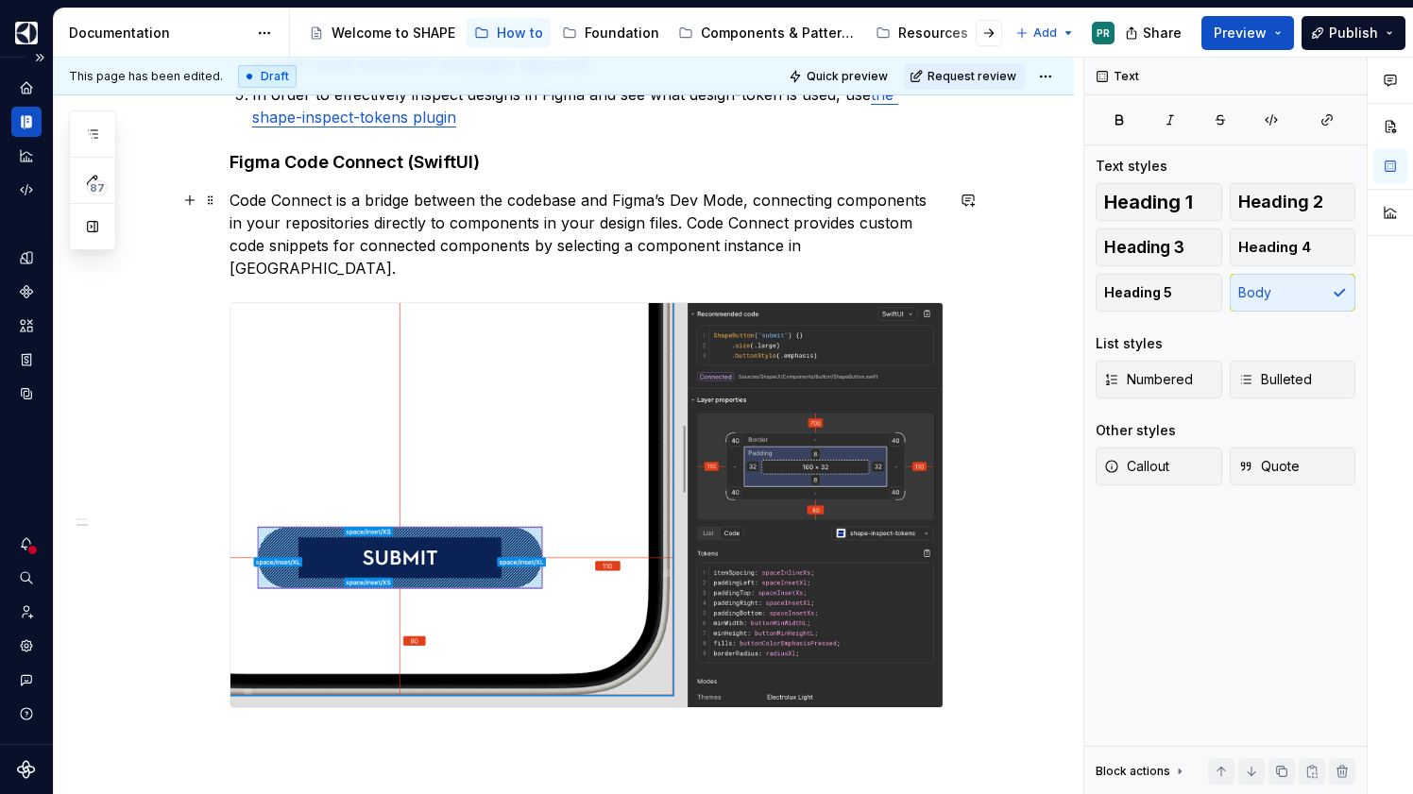
click at [268, 225] on p "Code Connect is a bridge between the codebase and Figma’s Dev Mode, connecting …" at bounding box center [587, 234] width 714 height 91
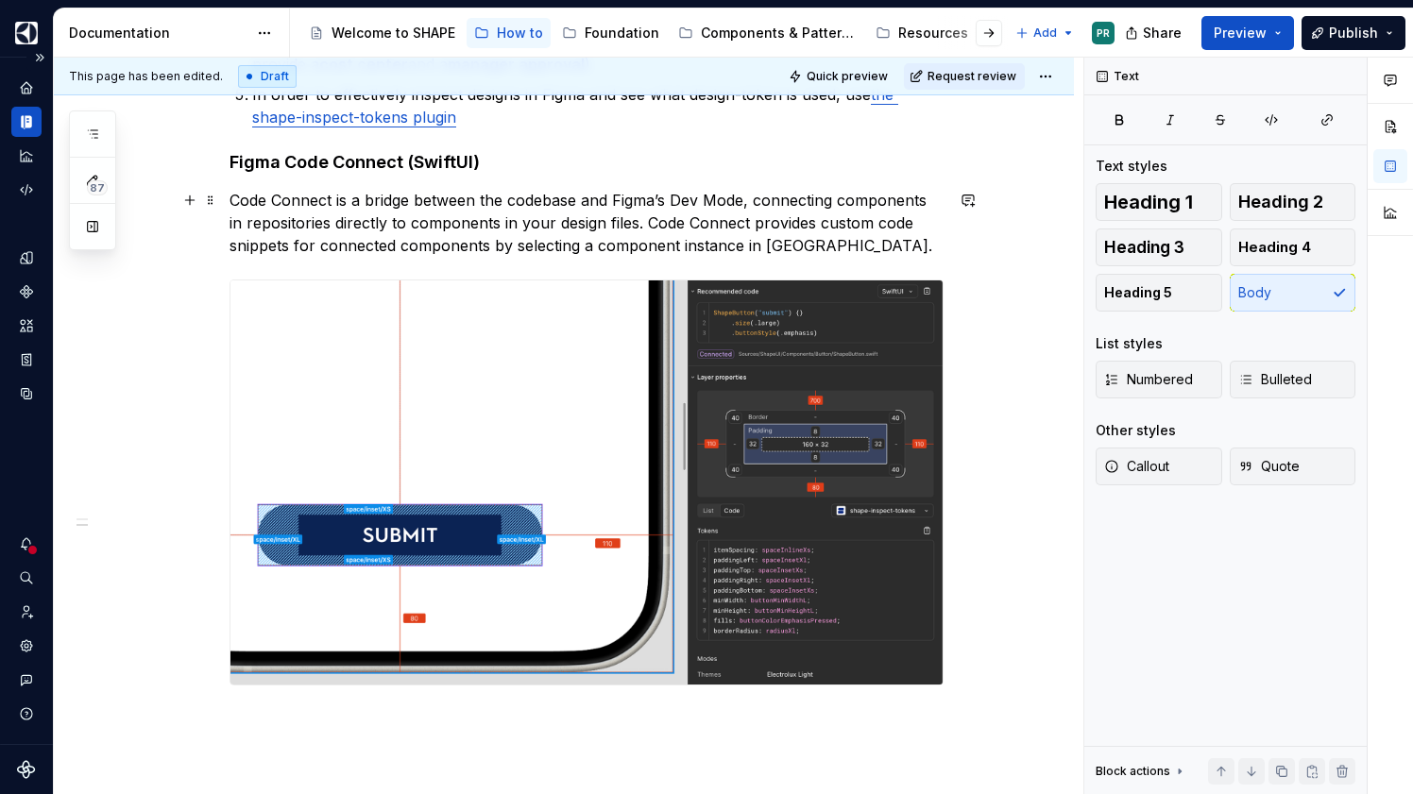
click at [294, 220] on p "Code Connect is a bridge between the codebase and Figma’s Dev Mode, connecting …" at bounding box center [587, 223] width 714 height 68
click at [536, 221] on p "Code Connect is a bridge between the codebase and Figma’s Dev Mode, connecting …" at bounding box center [587, 223] width 714 height 68
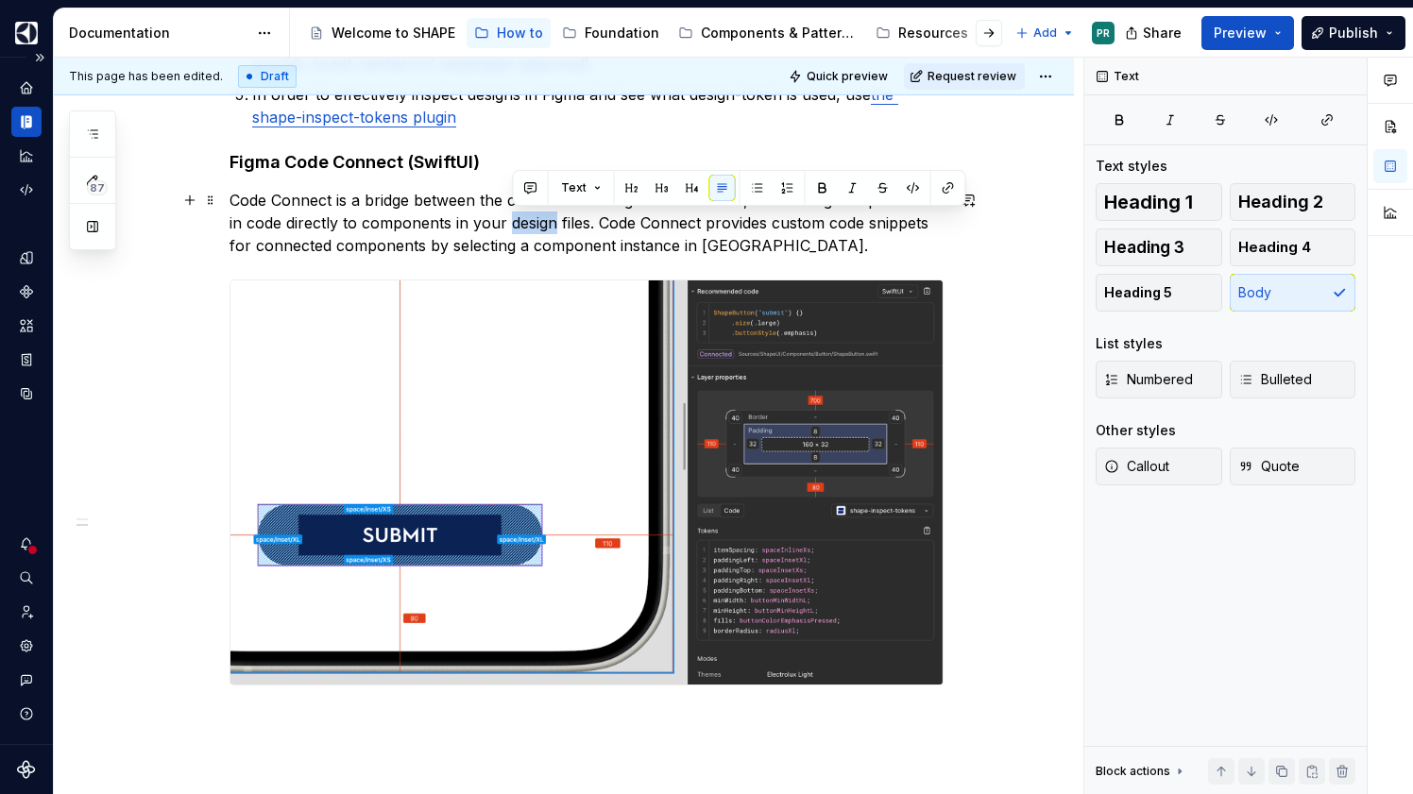
click at [536, 221] on p "Code Connect is a bridge between the codebase and Figma’s Dev Mode, connecting …" at bounding box center [587, 223] width 714 height 68
drag, startPoint x: 594, startPoint y: 221, endPoint x: 479, endPoint y: 227, distance: 115.4
click at [479, 227] on p "Code Connect is a bridge between the codebase and Figma’s Dev Mode, connecting …" at bounding box center [587, 223] width 714 height 68
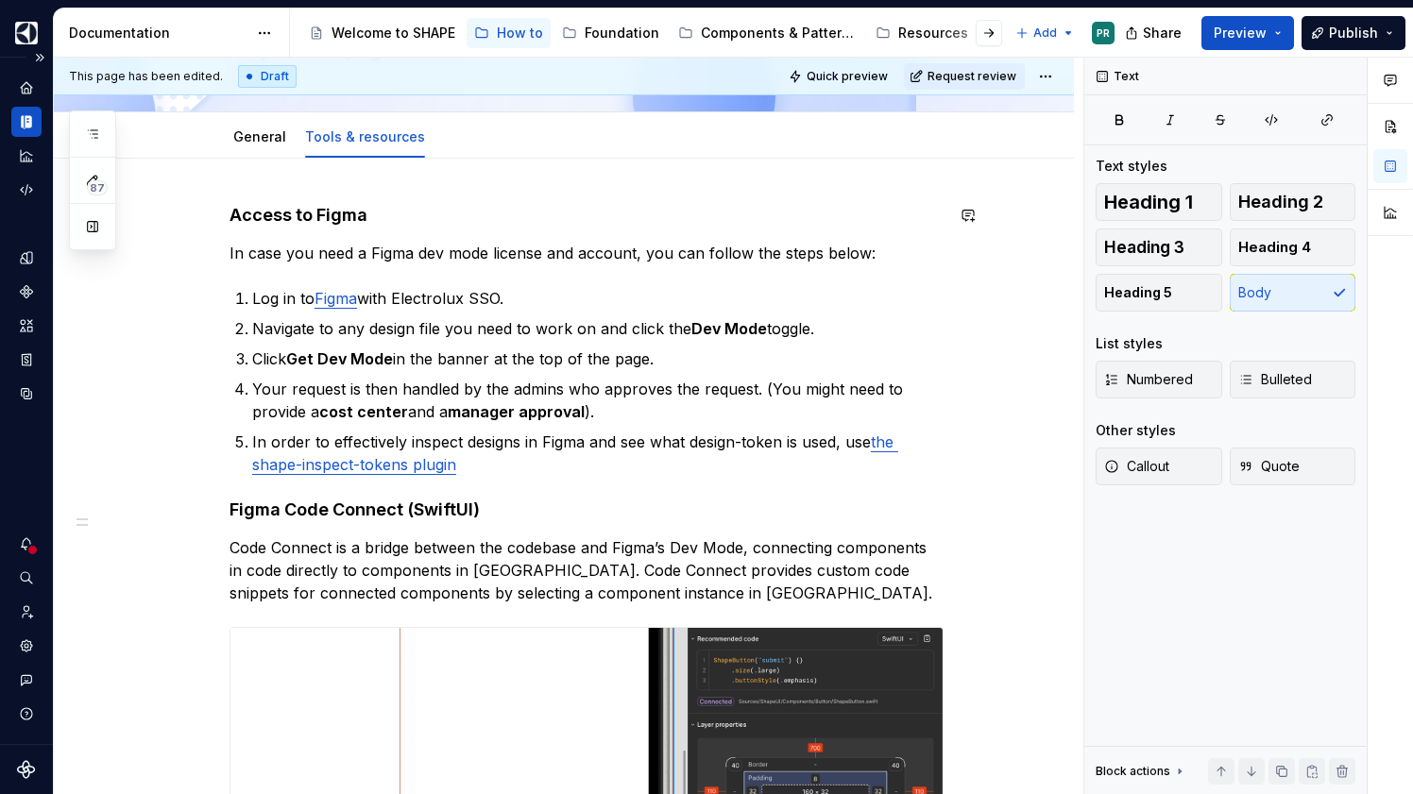
scroll to position [161, 0]
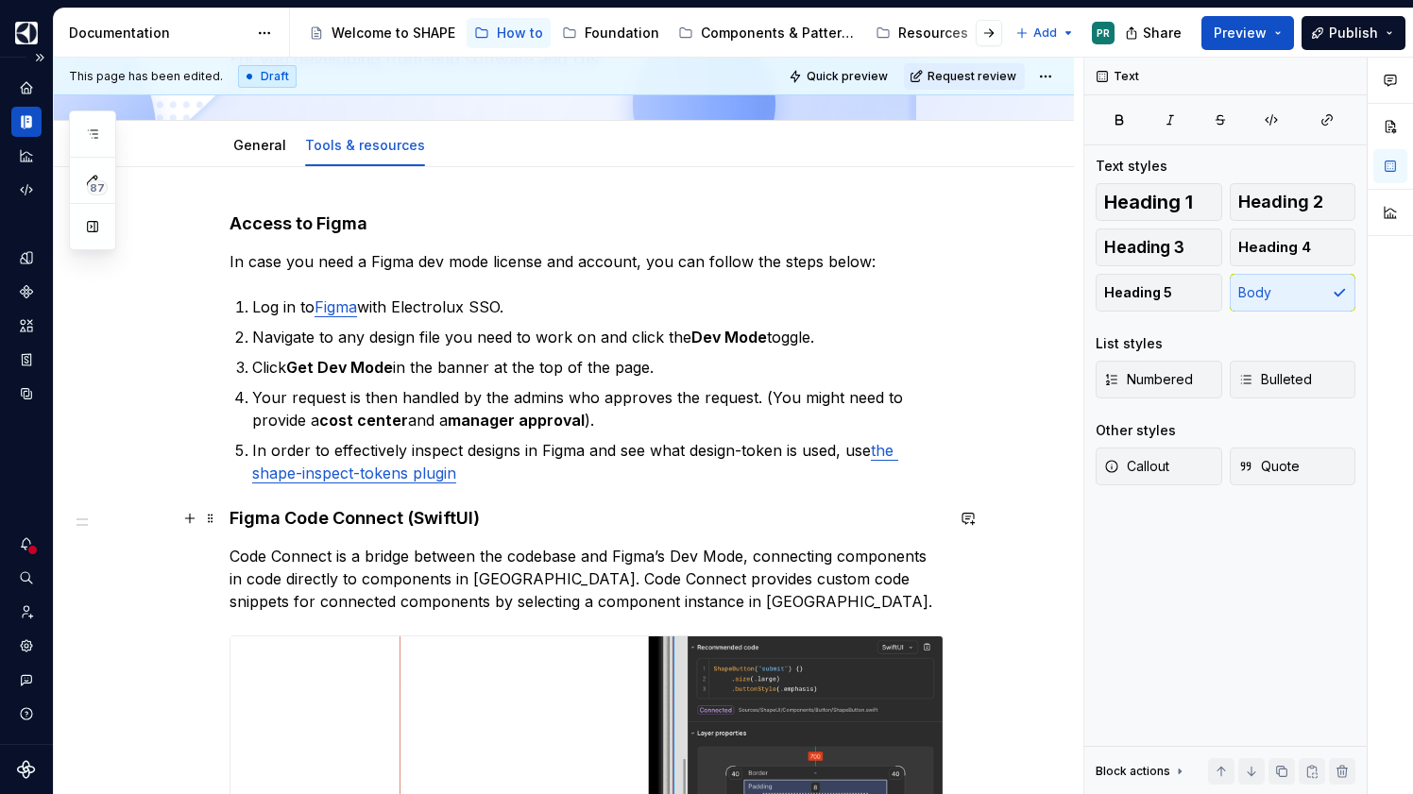
click at [235, 518] on h4 "Figma Code Connect (SwiftUI)" at bounding box center [587, 518] width 714 height 23
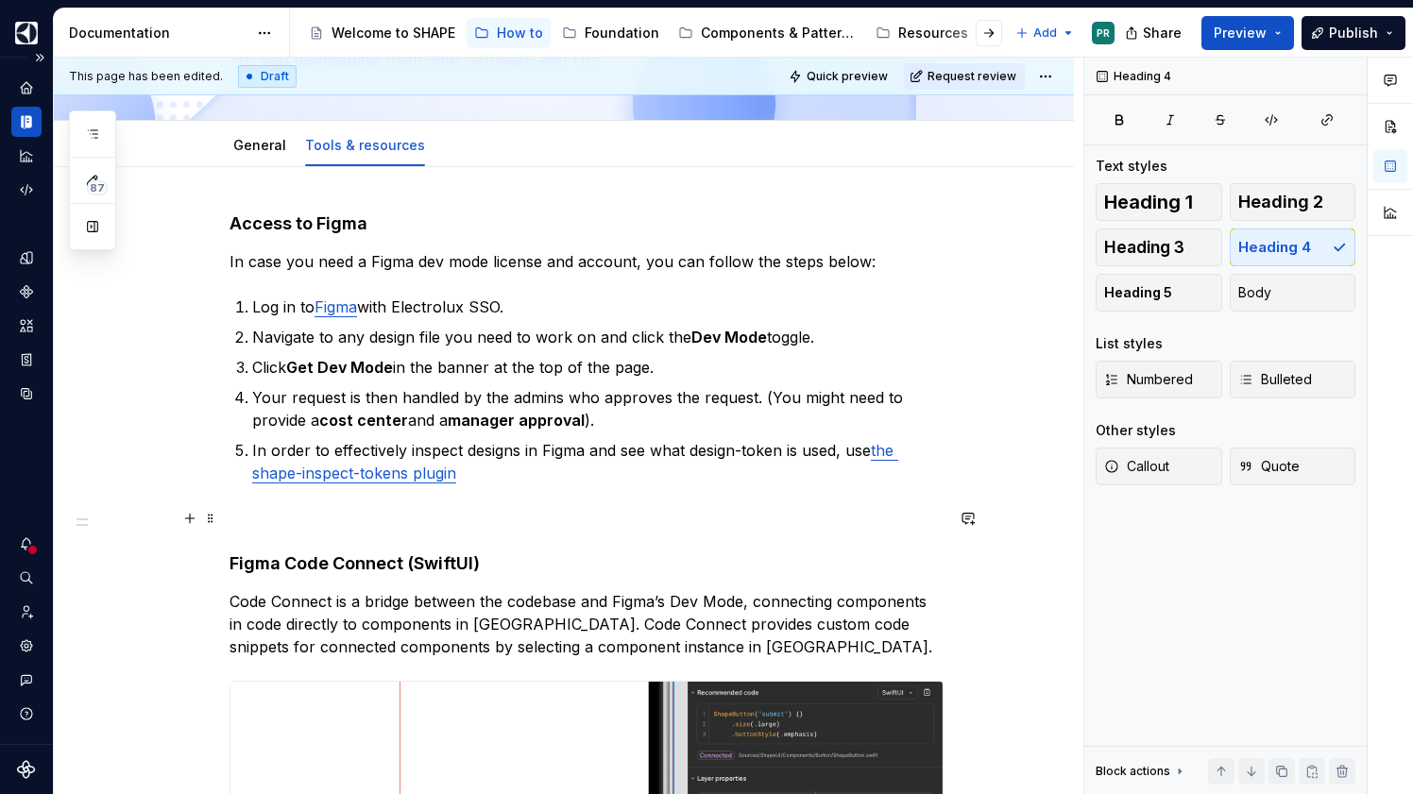
scroll to position [260, 0]
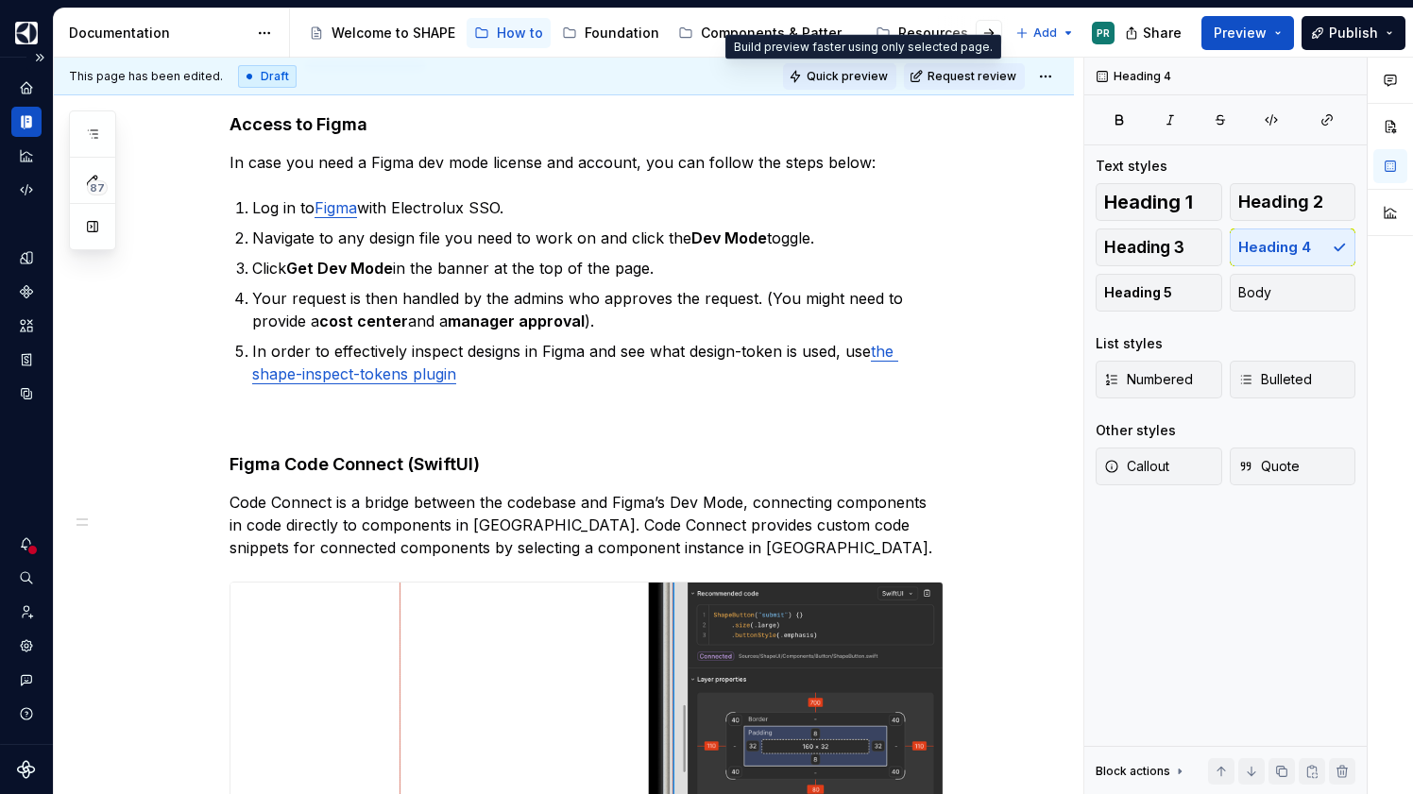
click at [888, 81] on span "Quick preview" at bounding box center [847, 76] width 81 height 15
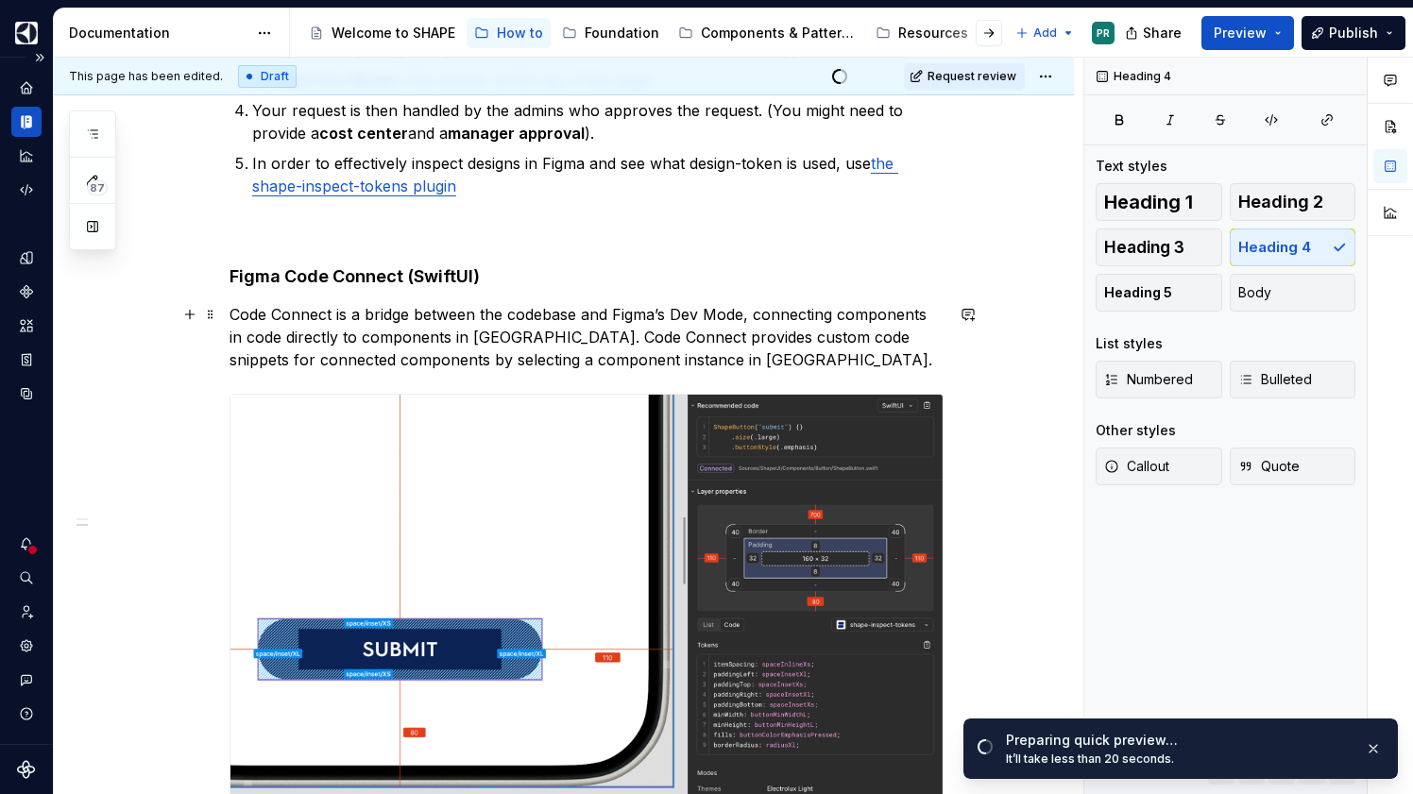
scroll to position [489, 0]
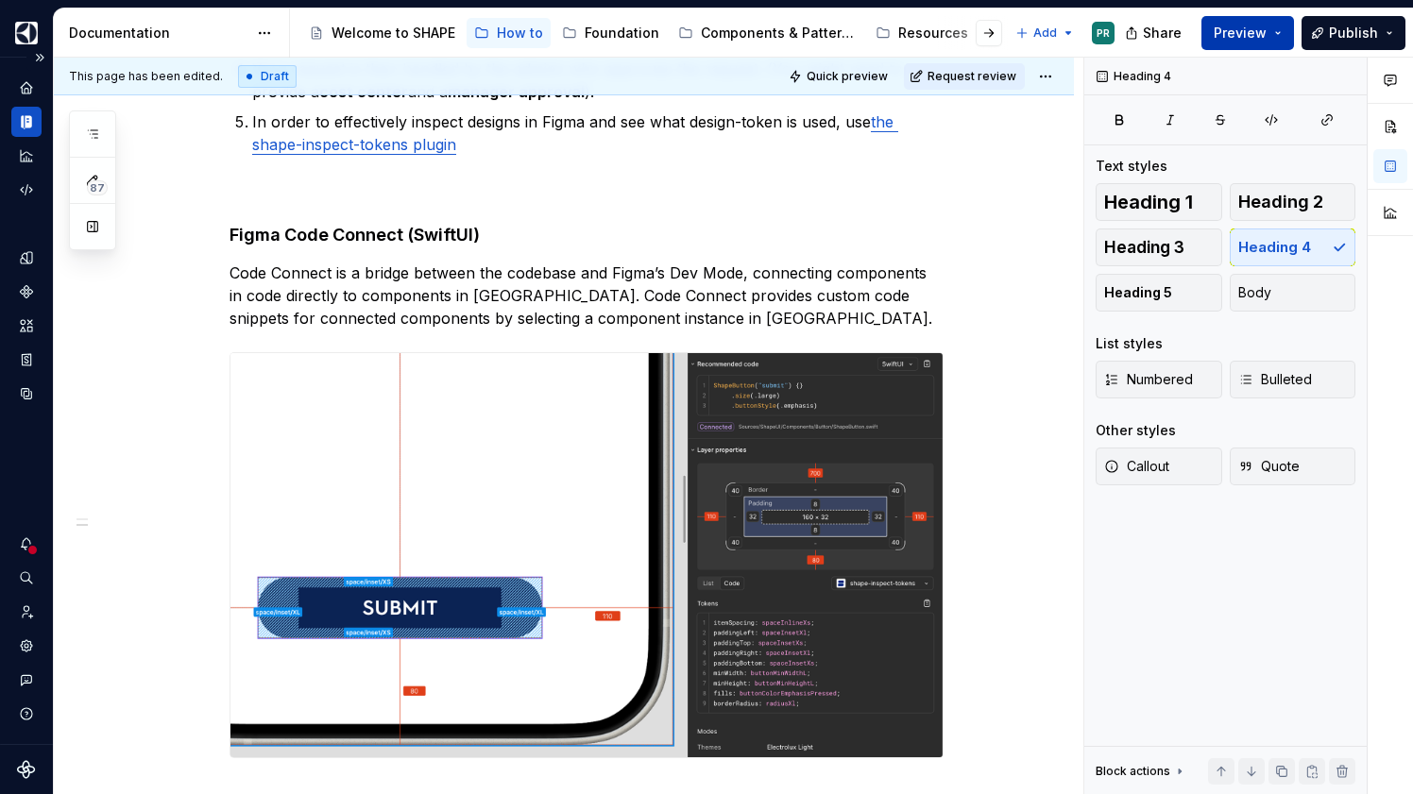
click at [1285, 26] on button "Preview" at bounding box center [1247, 33] width 93 height 34
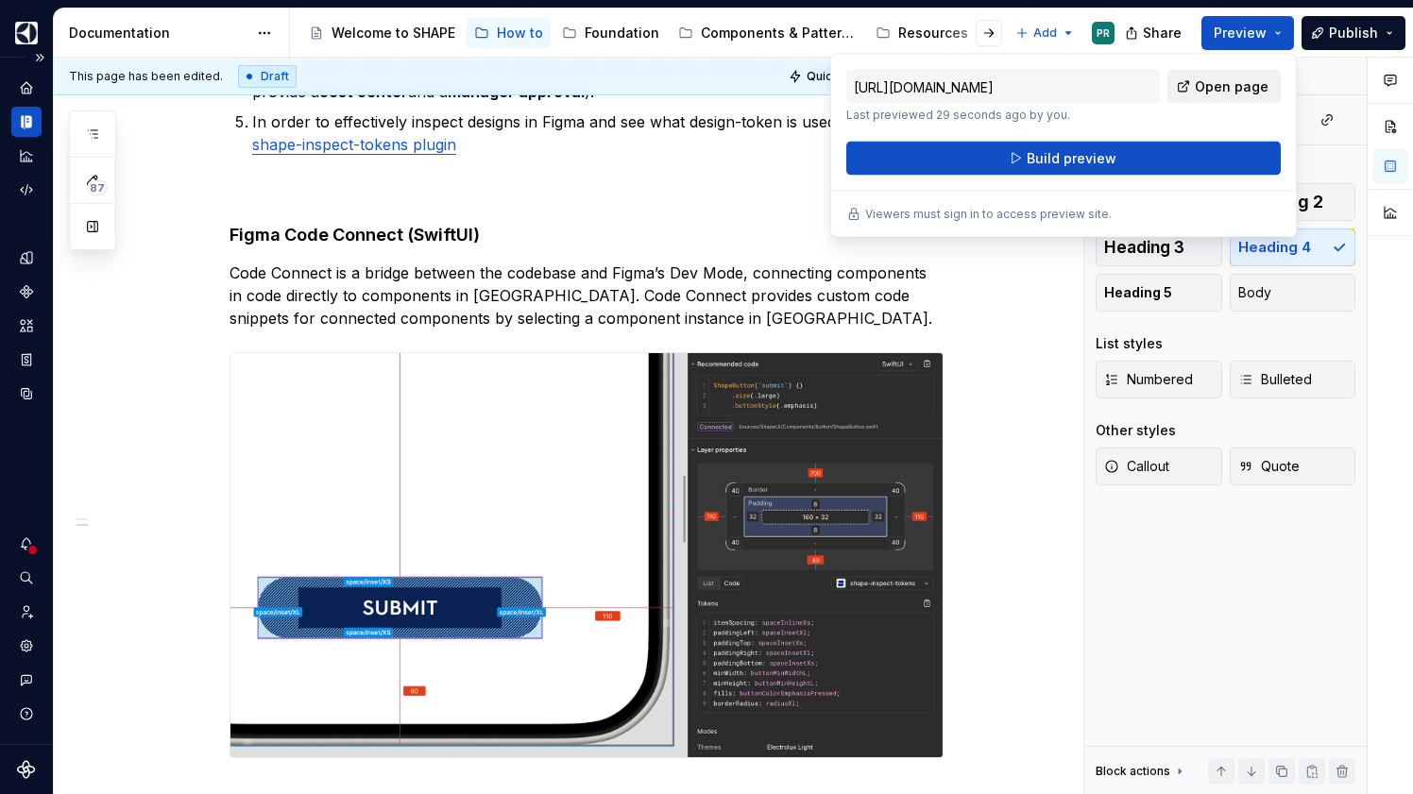
click at [1253, 90] on span "Open page" at bounding box center [1232, 86] width 74 height 19
click at [1031, 371] on div "Access to Figma In case you need a Figma dev mode license and account, you can …" at bounding box center [564, 451] width 1020 height 1226
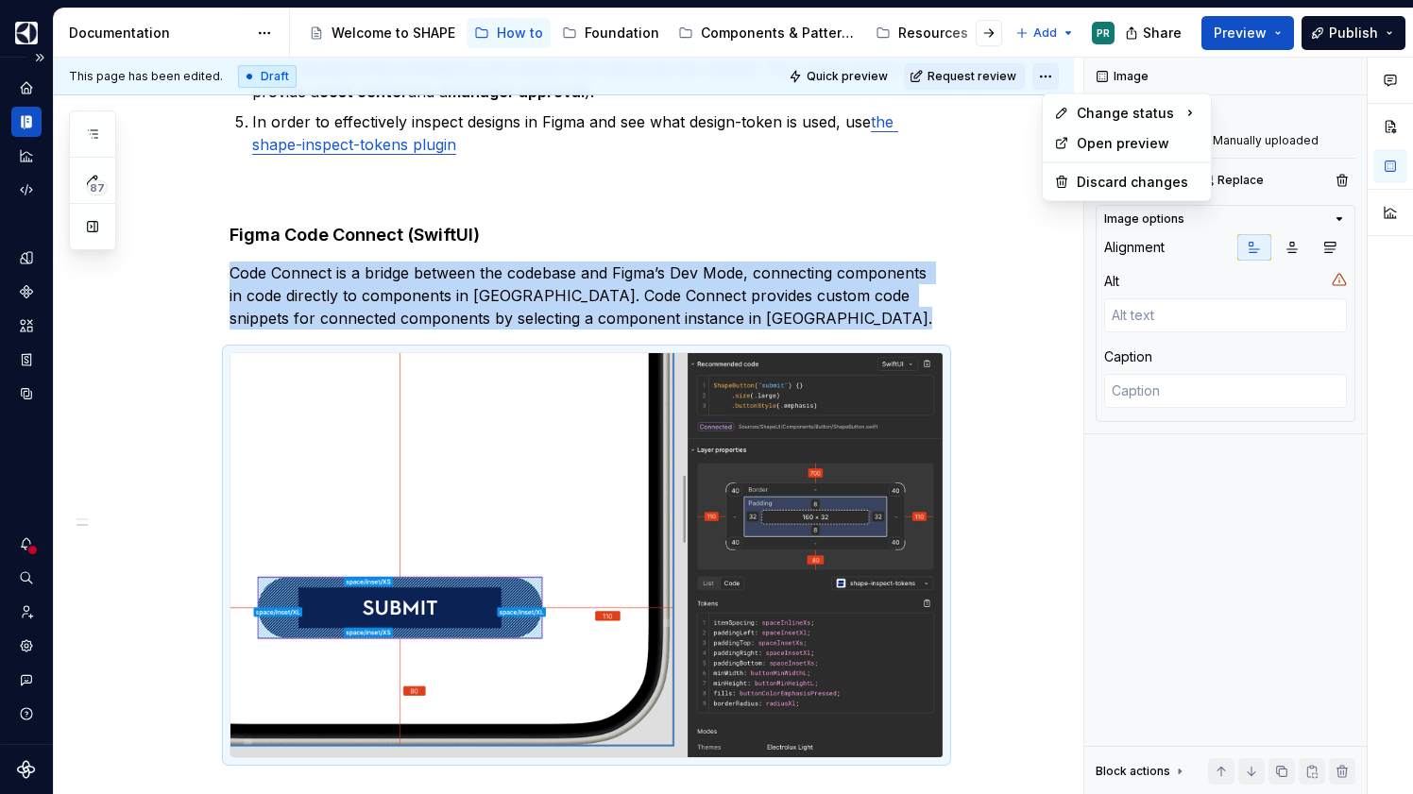
click at [1048, 74] on html "SHAPE Design System PR Dataset AGNOSTIC Documentation Accessibility guide for t…" at bounding box center [706, 397] width 1413 height 794
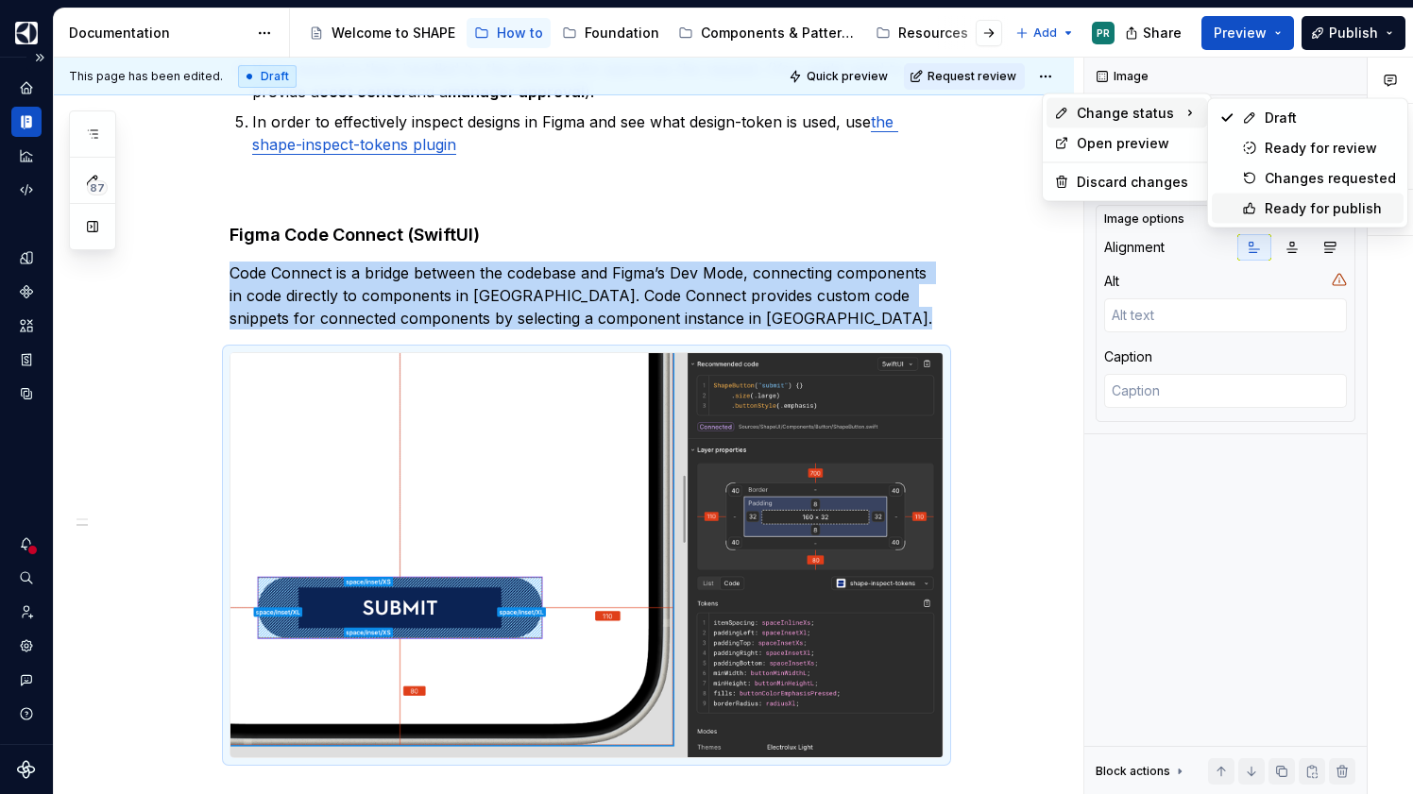
click at [1347, 210] on div "Ready for publish" at bounding box center [1330, 208] width 131 height 19
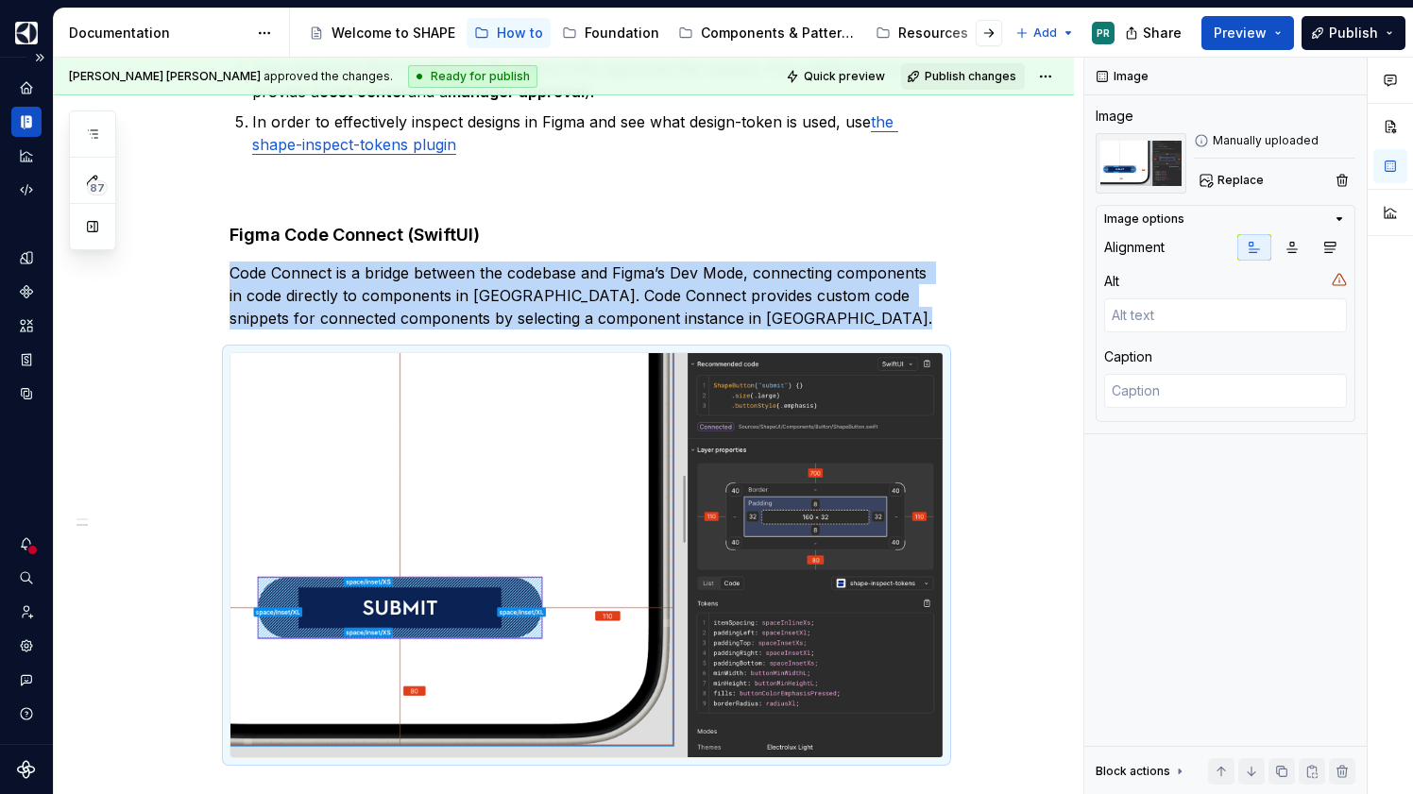
scroll to position [139, 0]
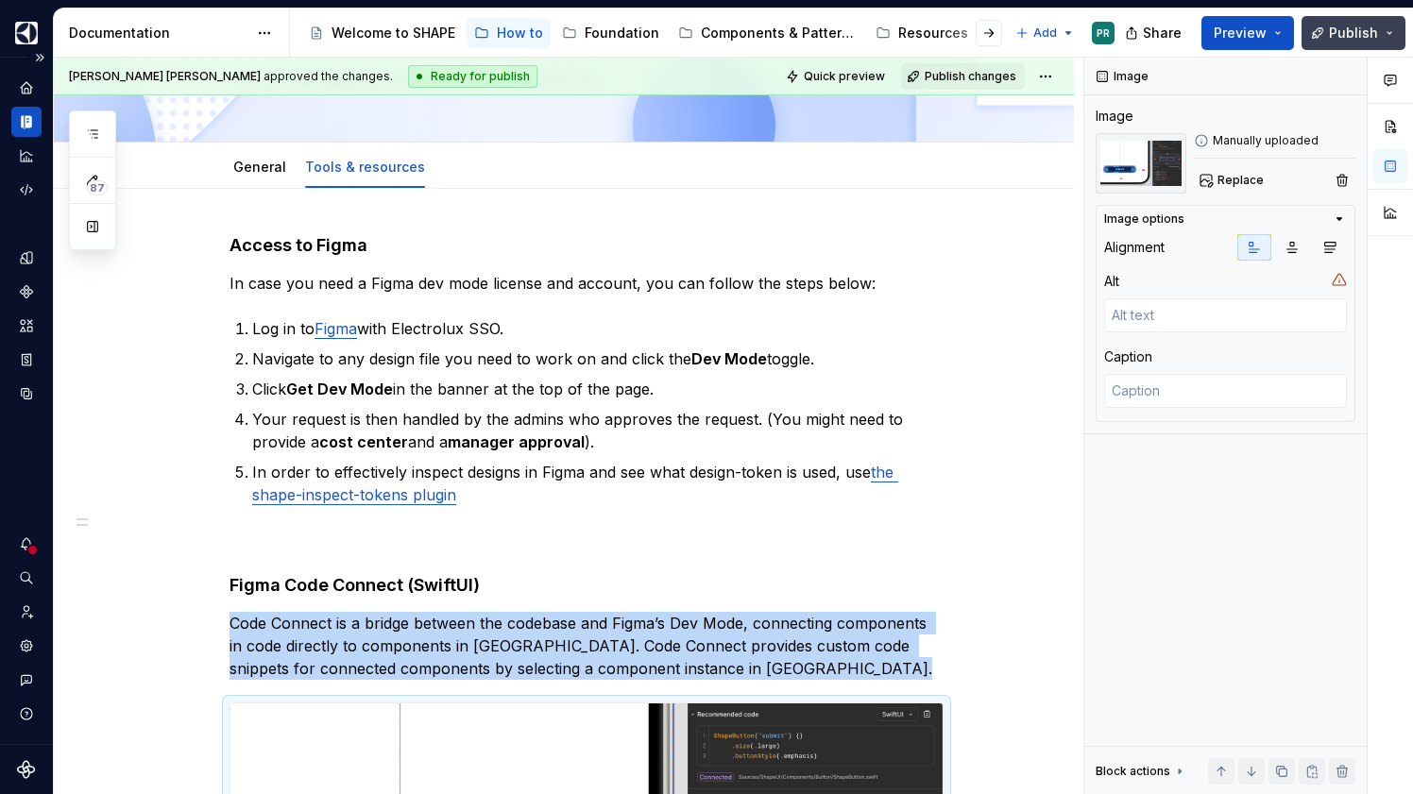
click at [1360, 20] on button "Publish" at bounding box center [1354, 33] width 104 height 34
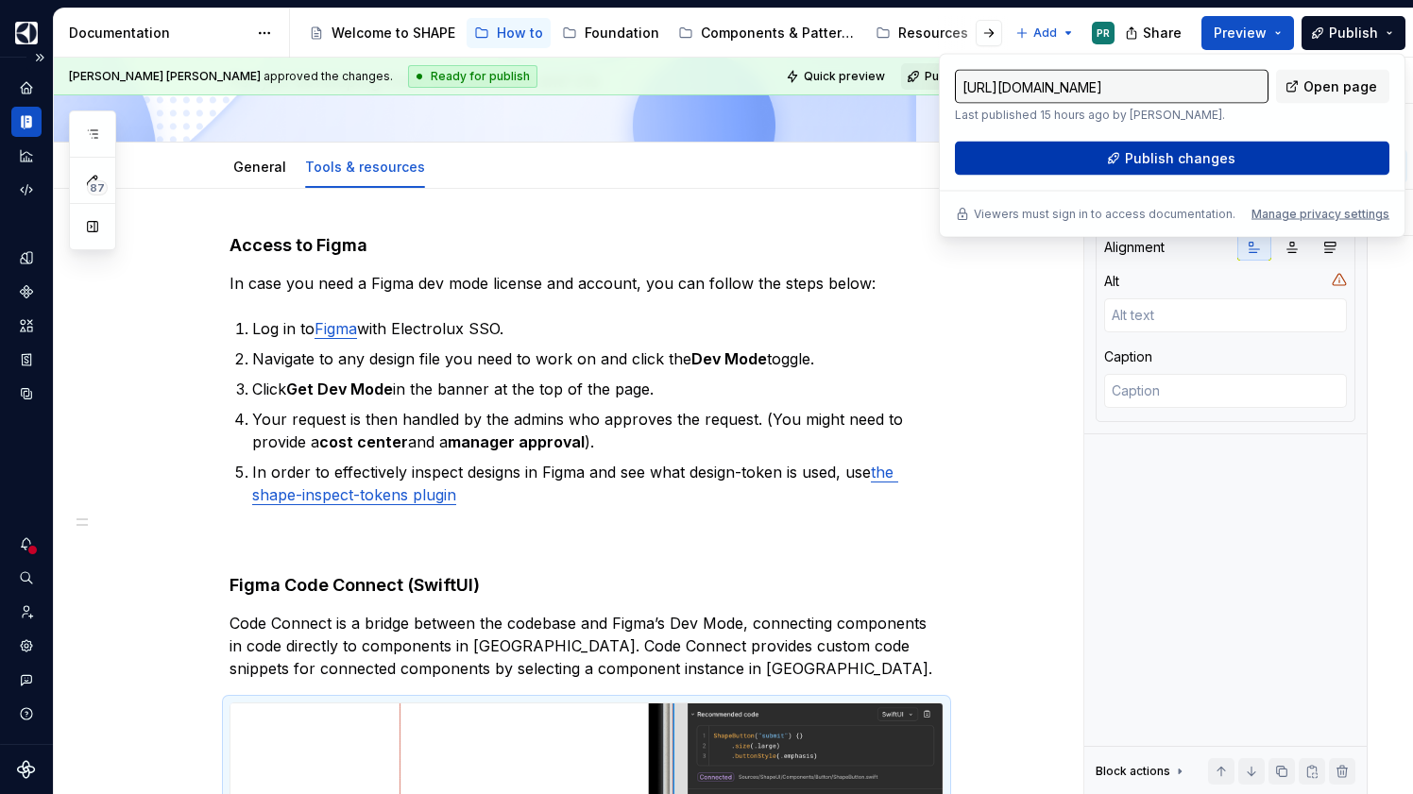
click at [1233, 167] on button "Publish changes" at bounding box center [1172, 159] width 434 height 34
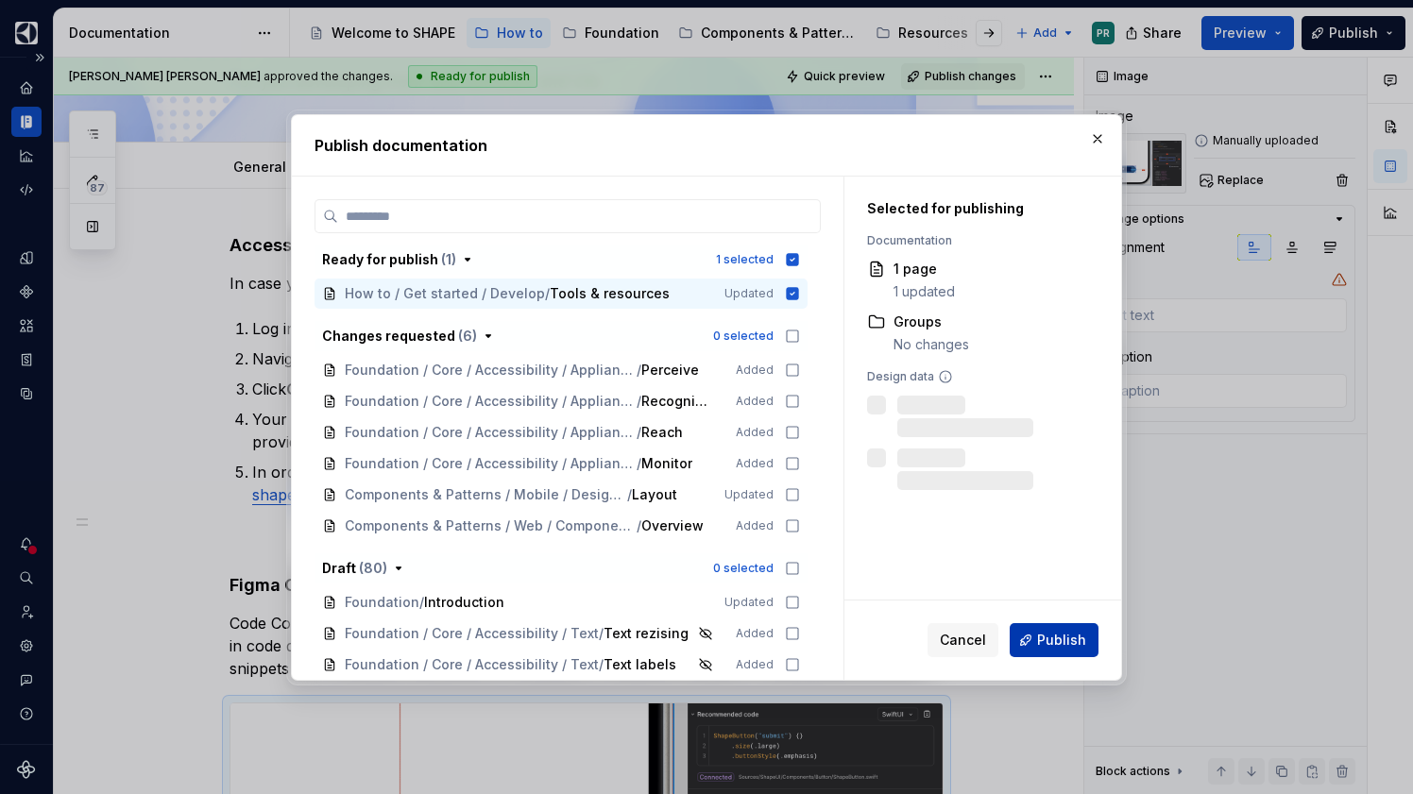
click at [1074, 638] on span "Publish" at bounding box center [1061, 640] width 49 height 19
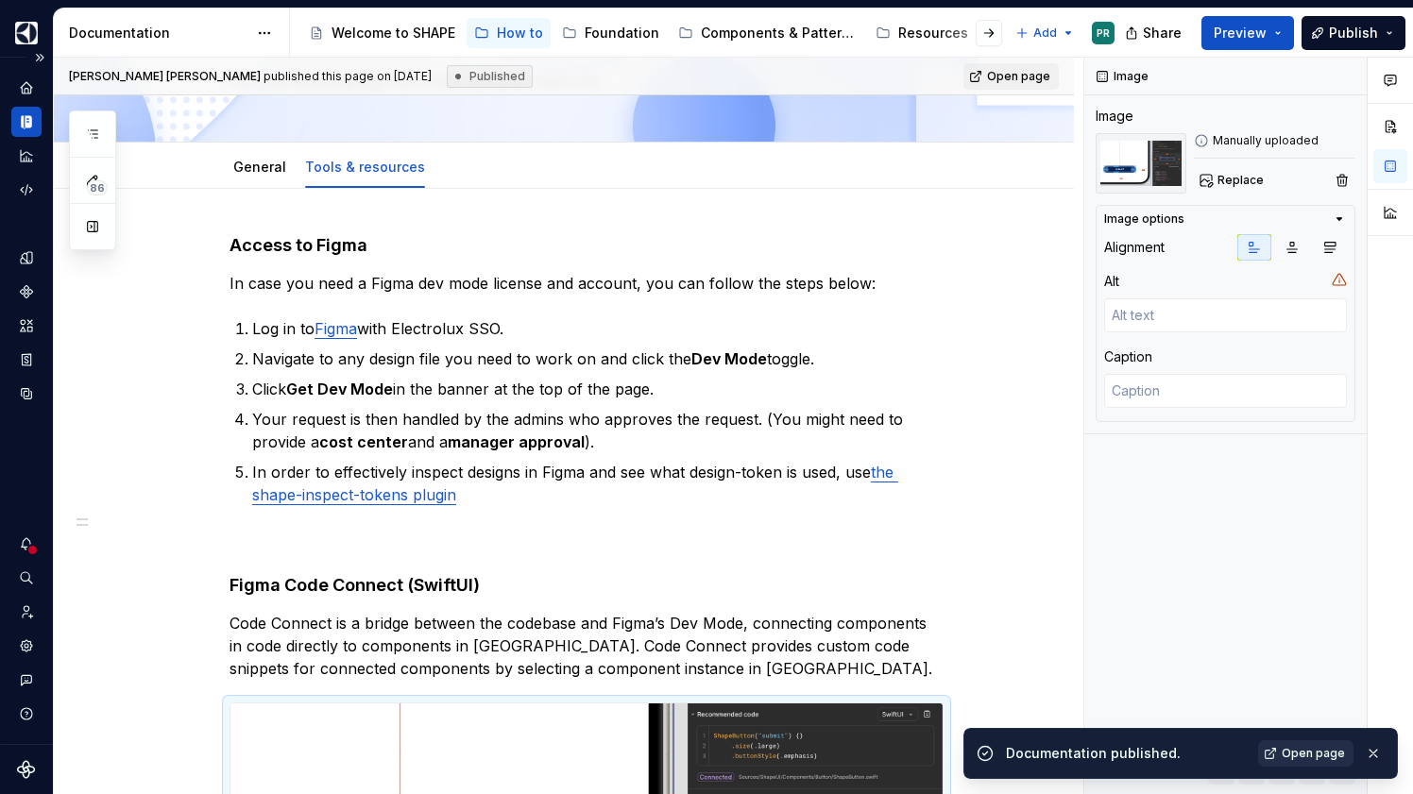
click at [1295, 751] on span "Open page" at bounding box center [1313, 753] width 63 height 15
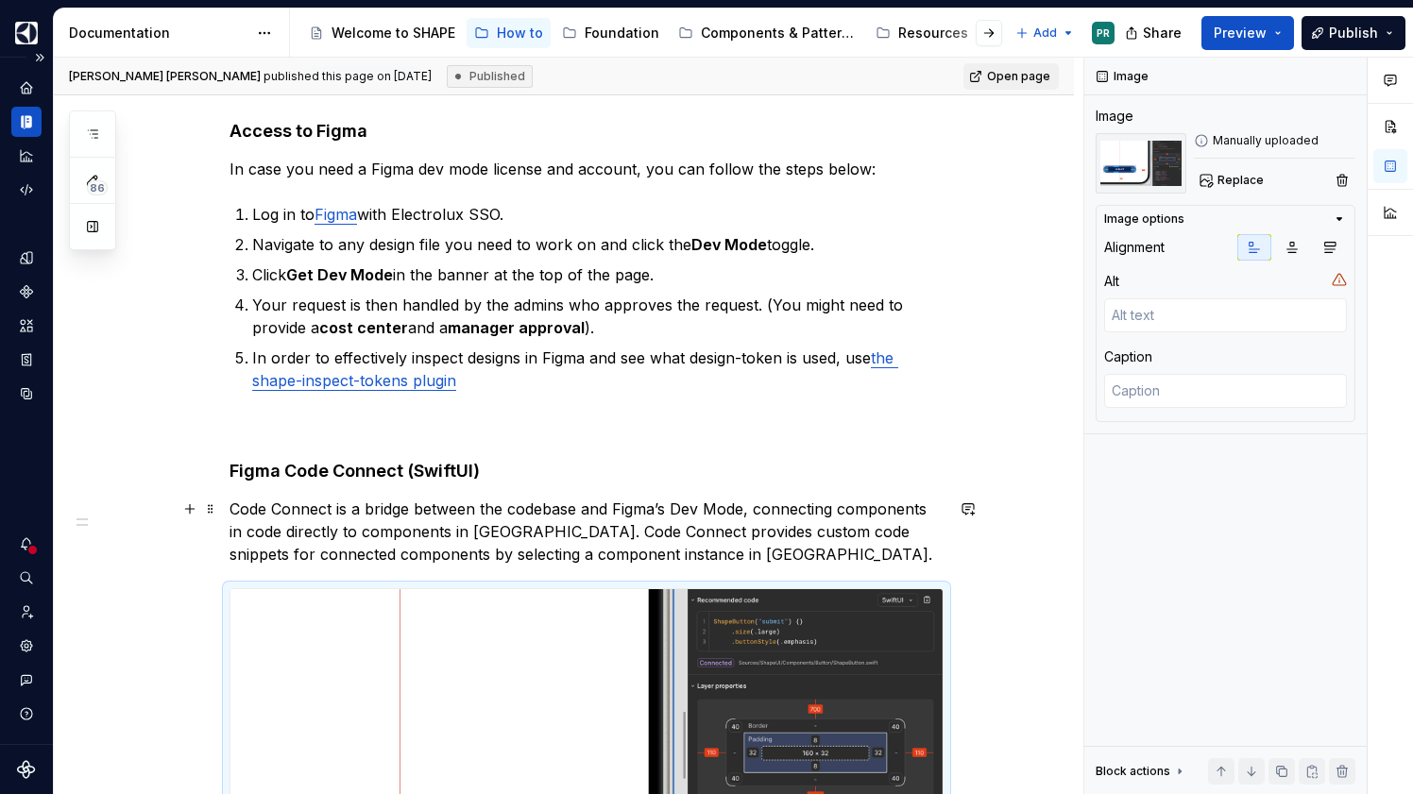
scroll to position [273, 0]
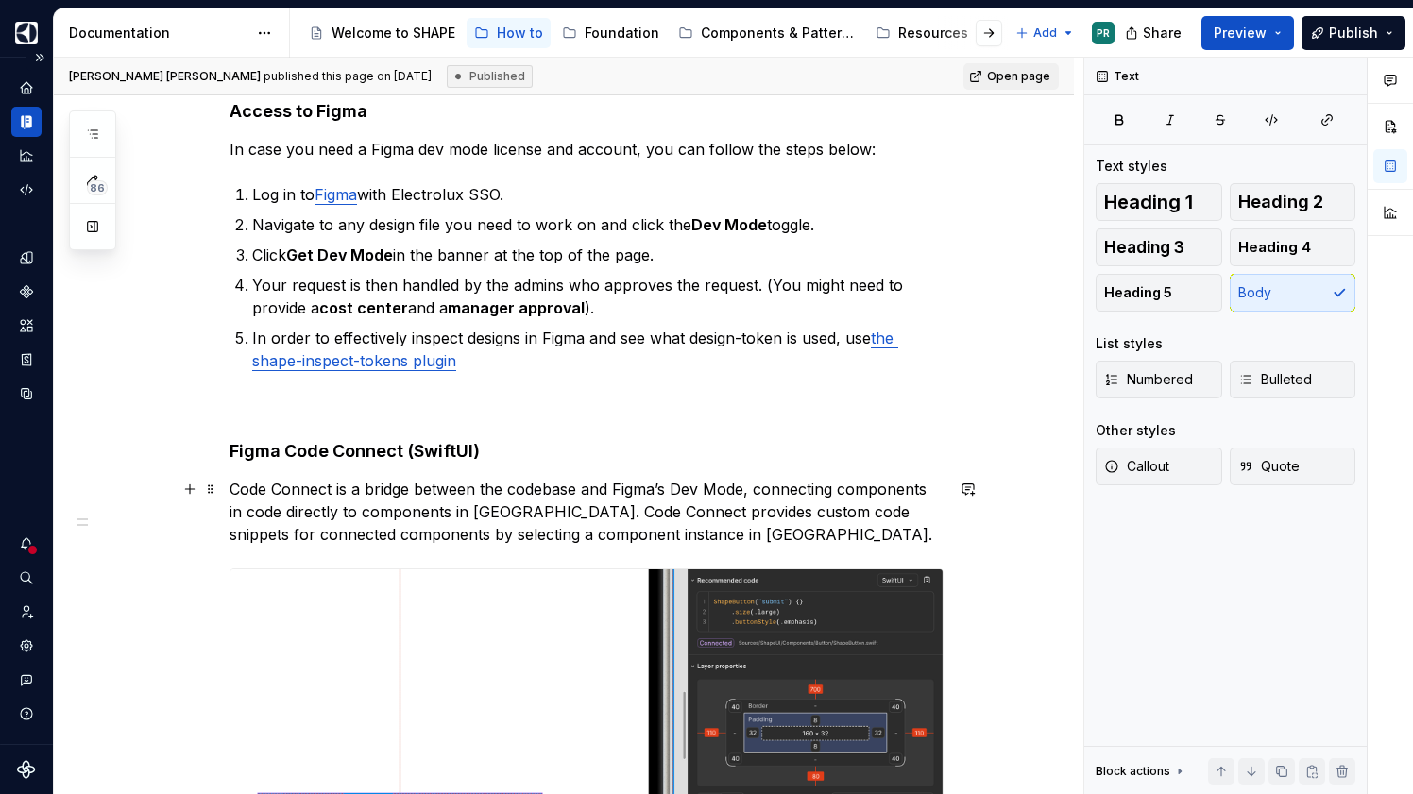
click at [748, 494] on p "Code Connect is a bridge between the codebase and Figma’s Dev Mode, connecting …" at bounding box center [587, 512] width 714 height 68
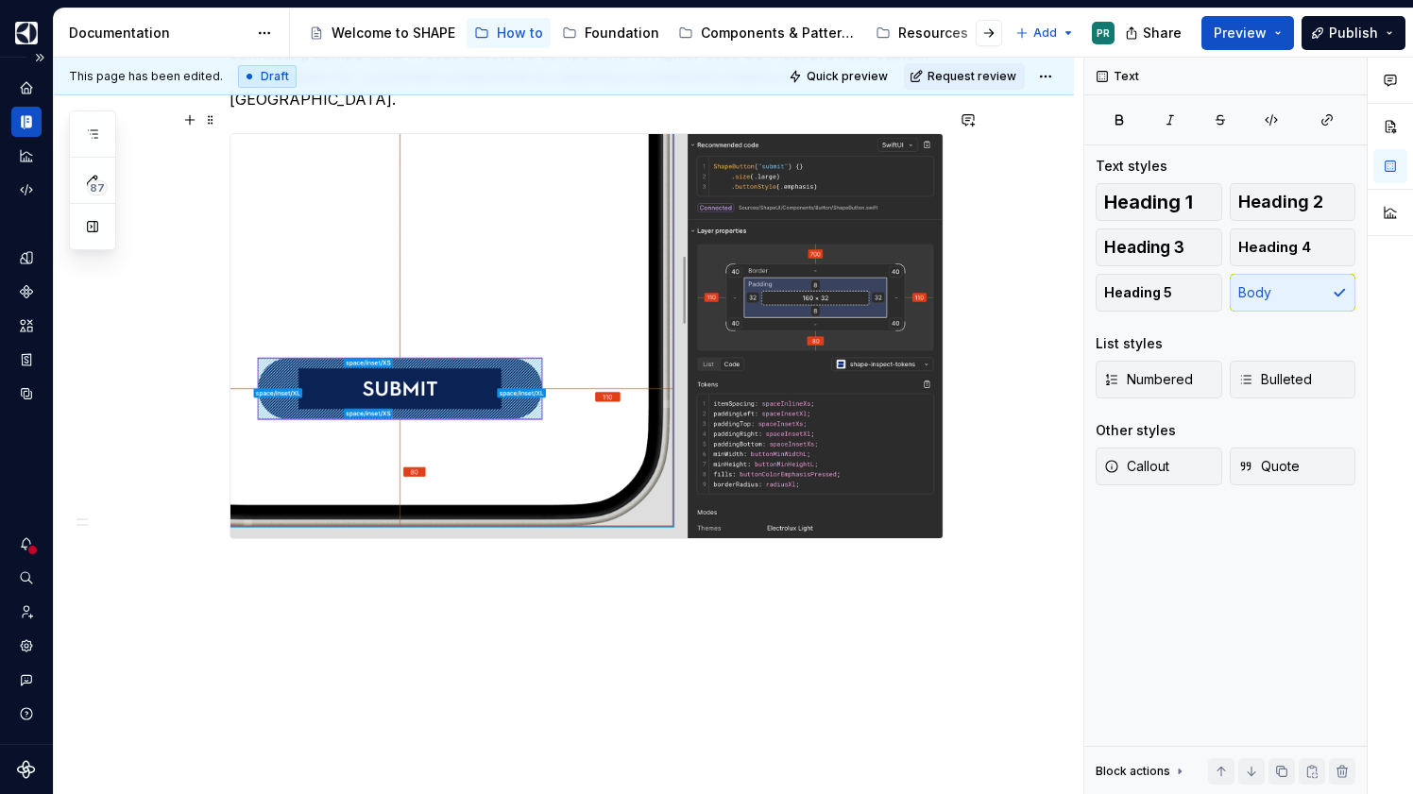
scroll to position [758, 0]
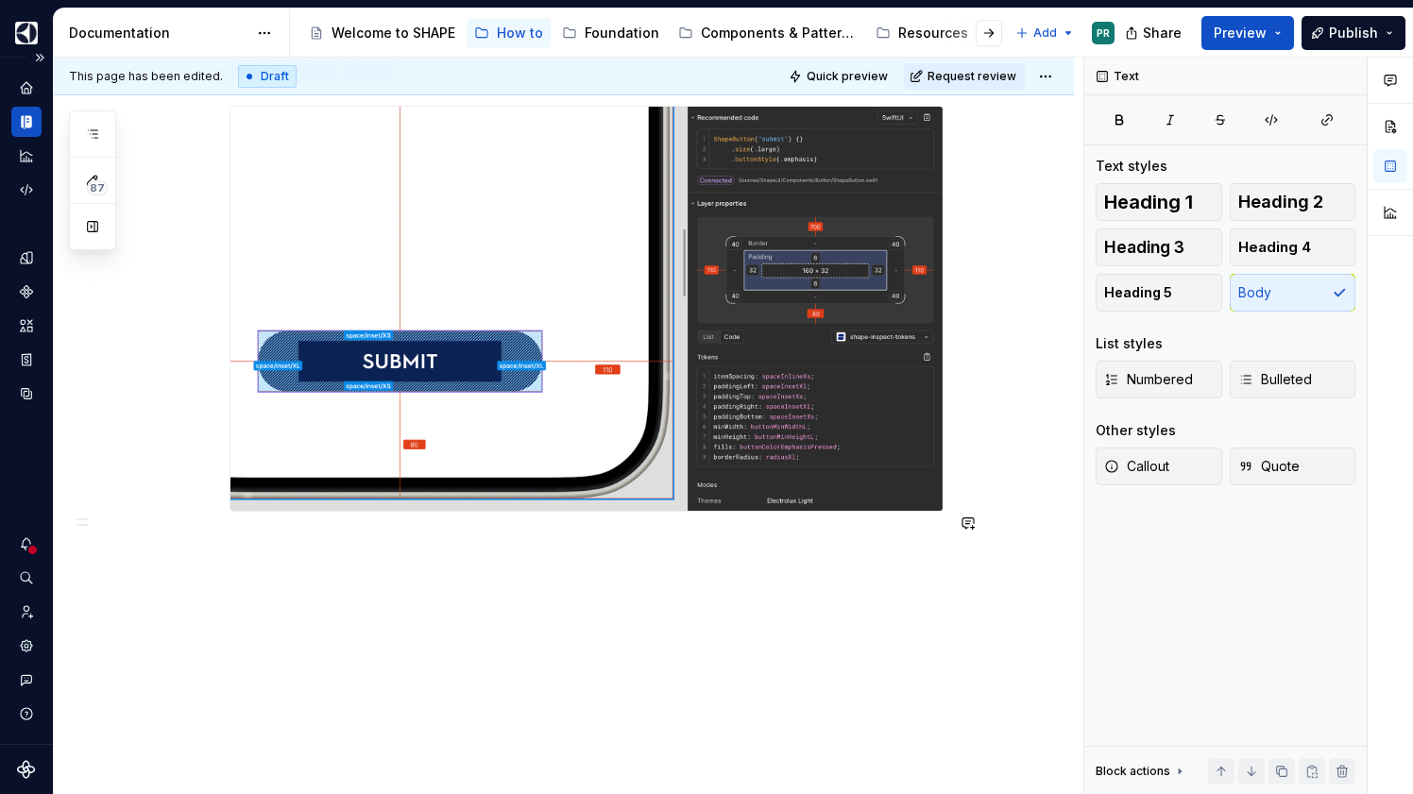
click at [664, 570] on div "Access to Figma In case you need a Figma dev mode license and account, you can …" at bounding box center [564, 193] width 1020 height 1249
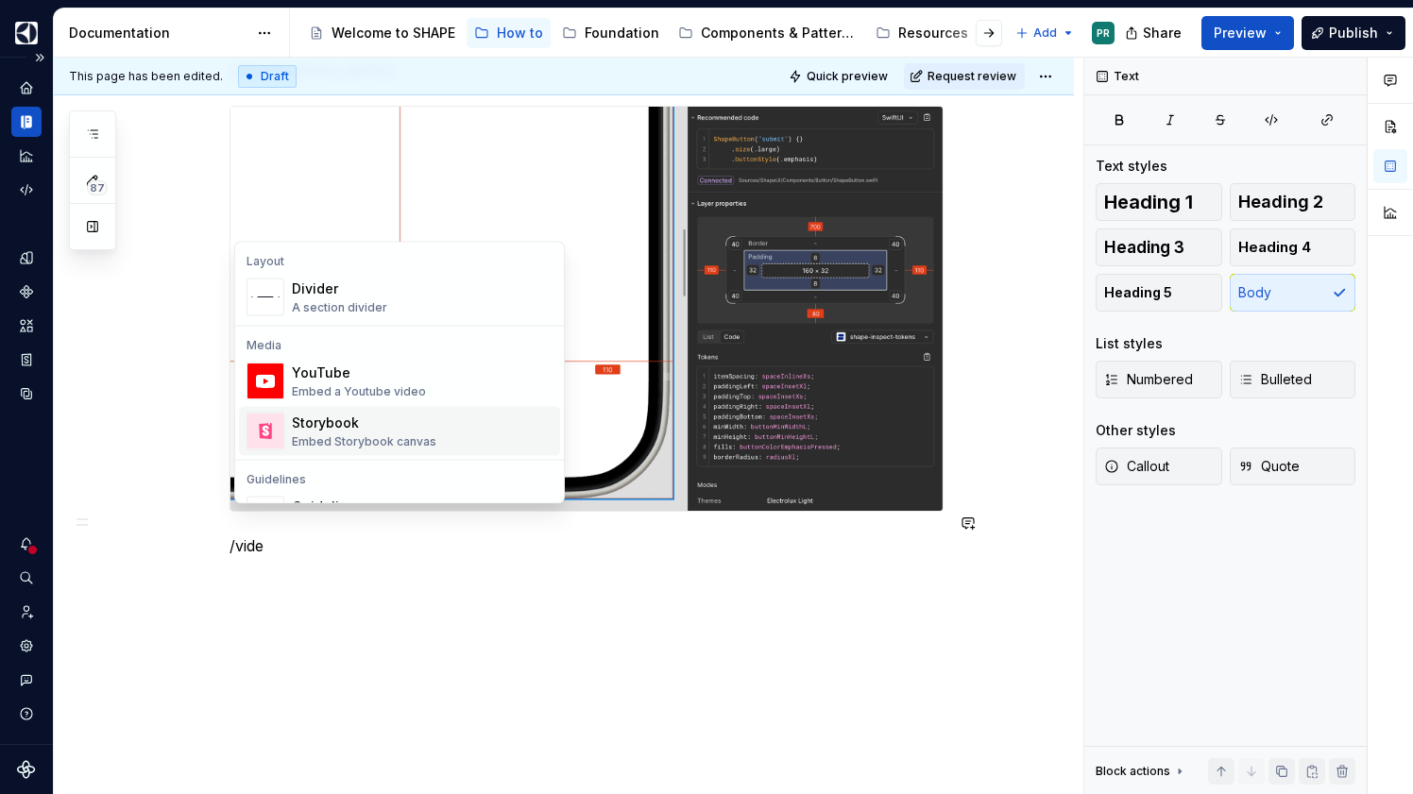
click at [476, 571] on div "Access to Figma In case you need a Figma dev mode license and account, you can …" at bounding box center [564, 193] width 1020 height 1249
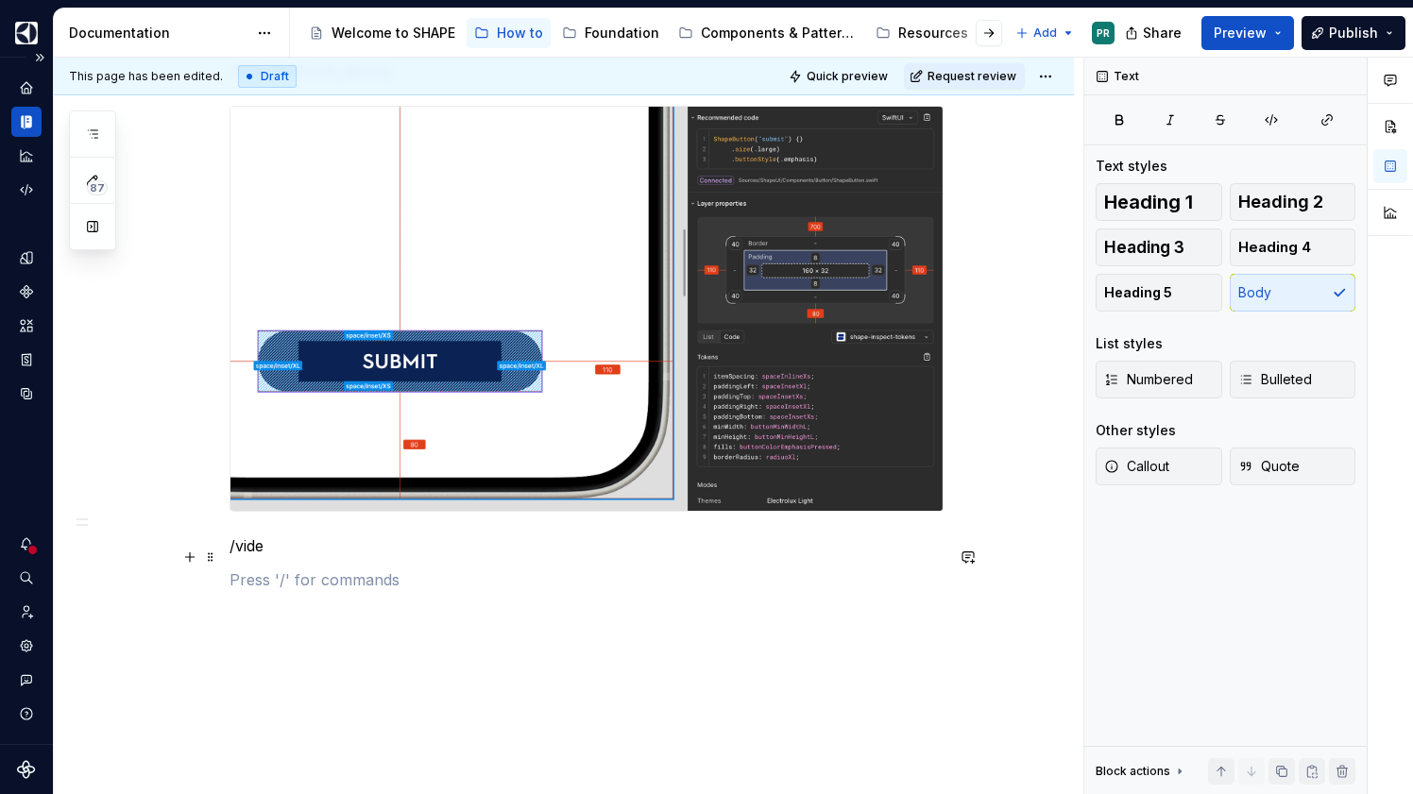
click at [402, 537] on div "Access to Figma In case you need a Figma dev mode license and account, you can …" at bounding box center [587, 103] width 714 height 977
click at [366, 535] on p "/vide" at bounding box center [587, 546] width 714 height 23
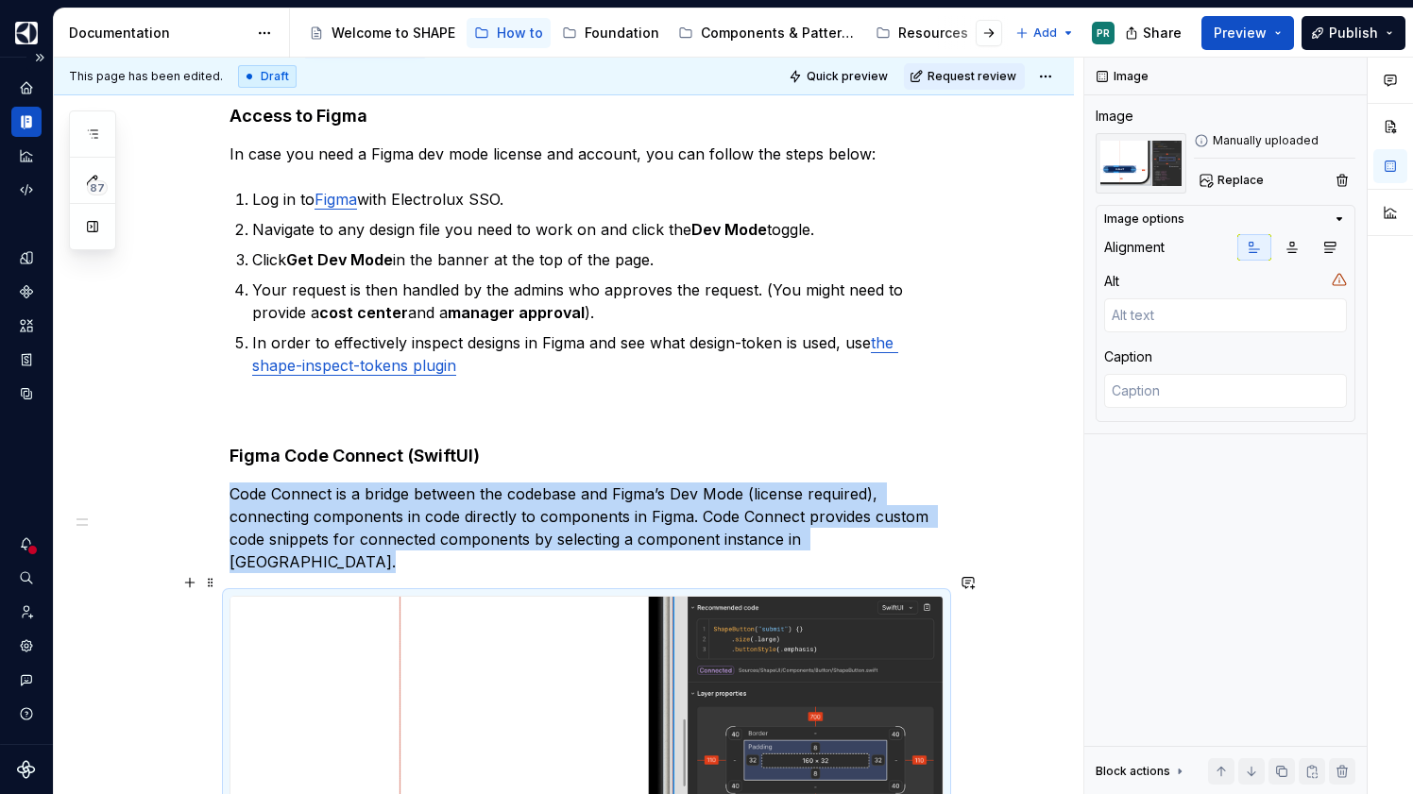
scroll to position [360, 0]
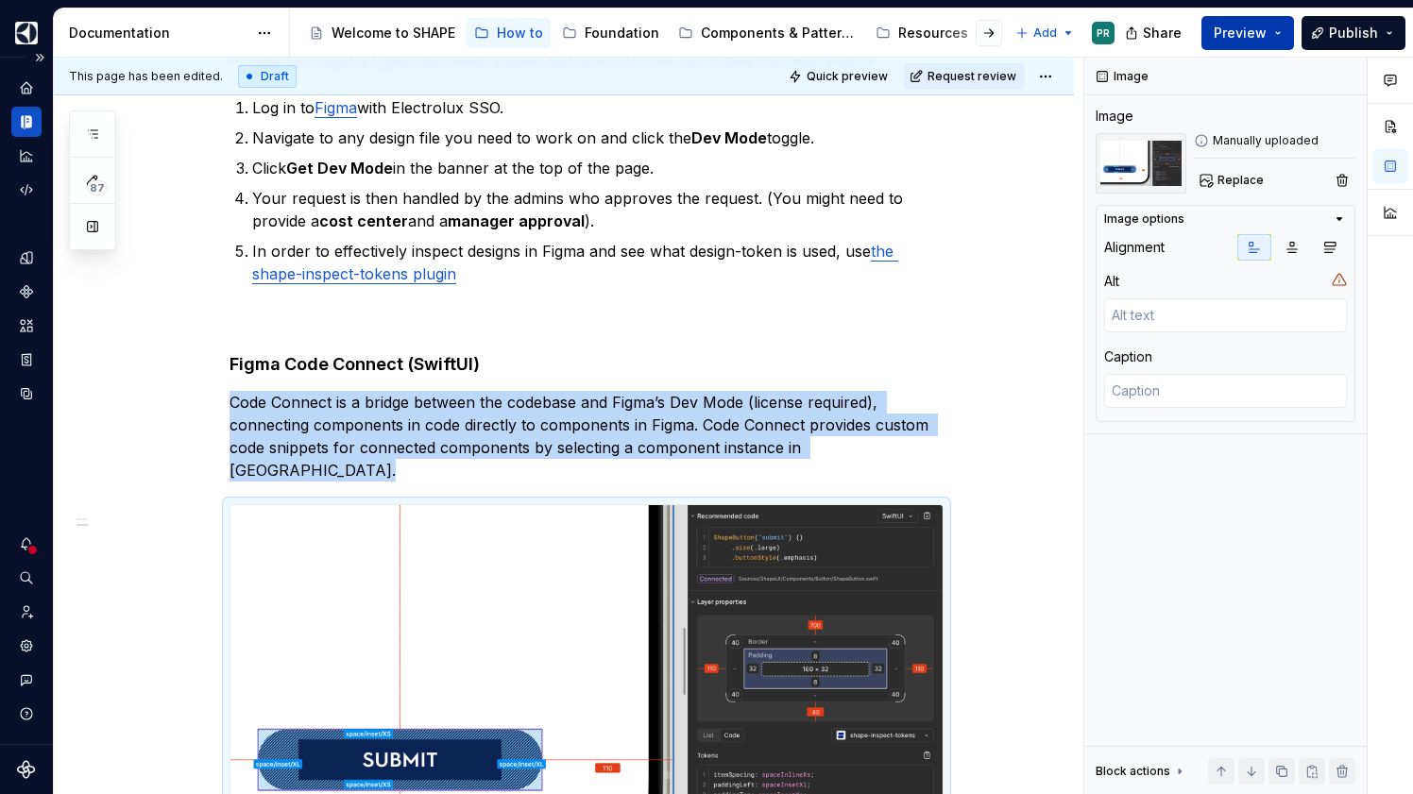
click at [1287, 33] on button "Preview" at bounding box center [1247, 33] width 93 height 34
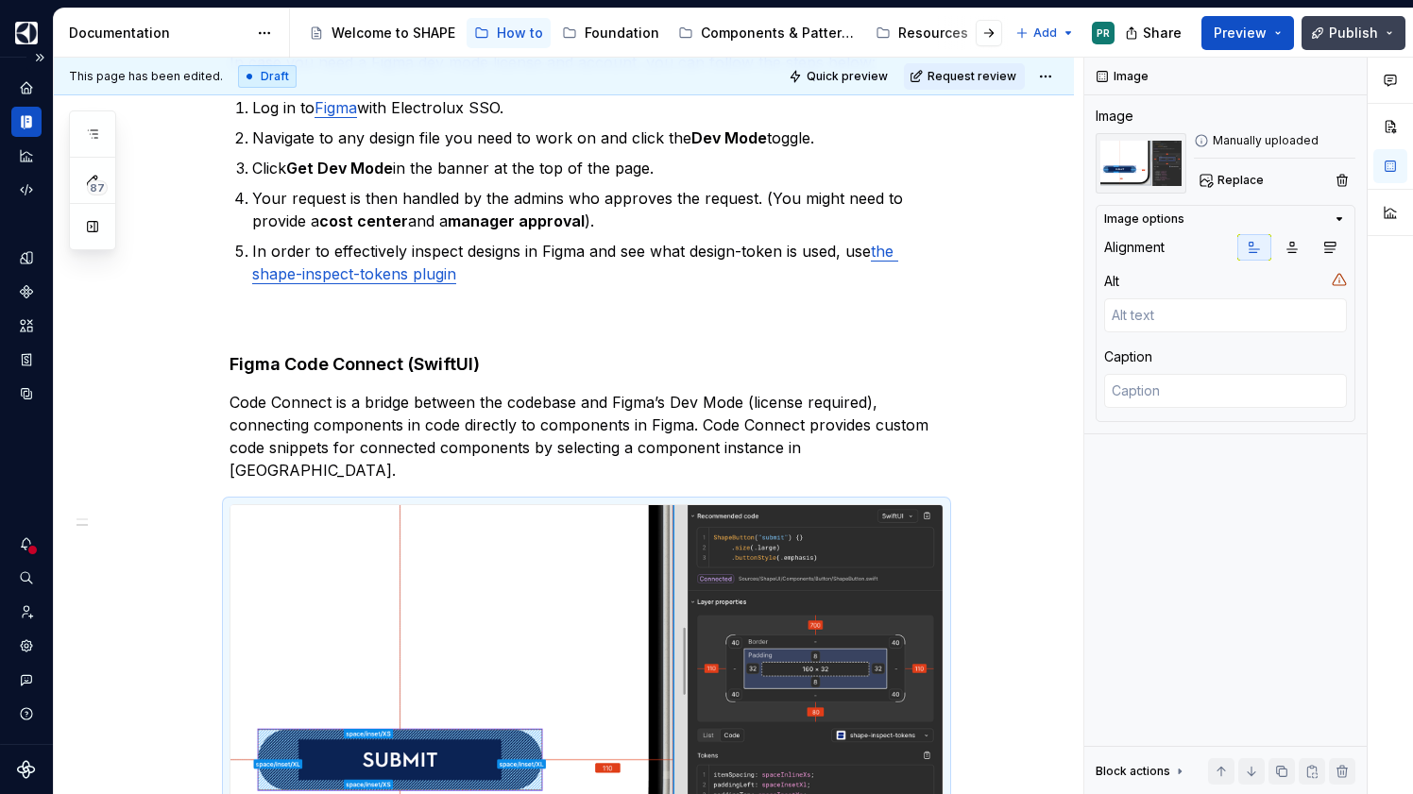
click at [1350, 26] on span "Publish" at bounding box center [1353, 33] width 49 height 19
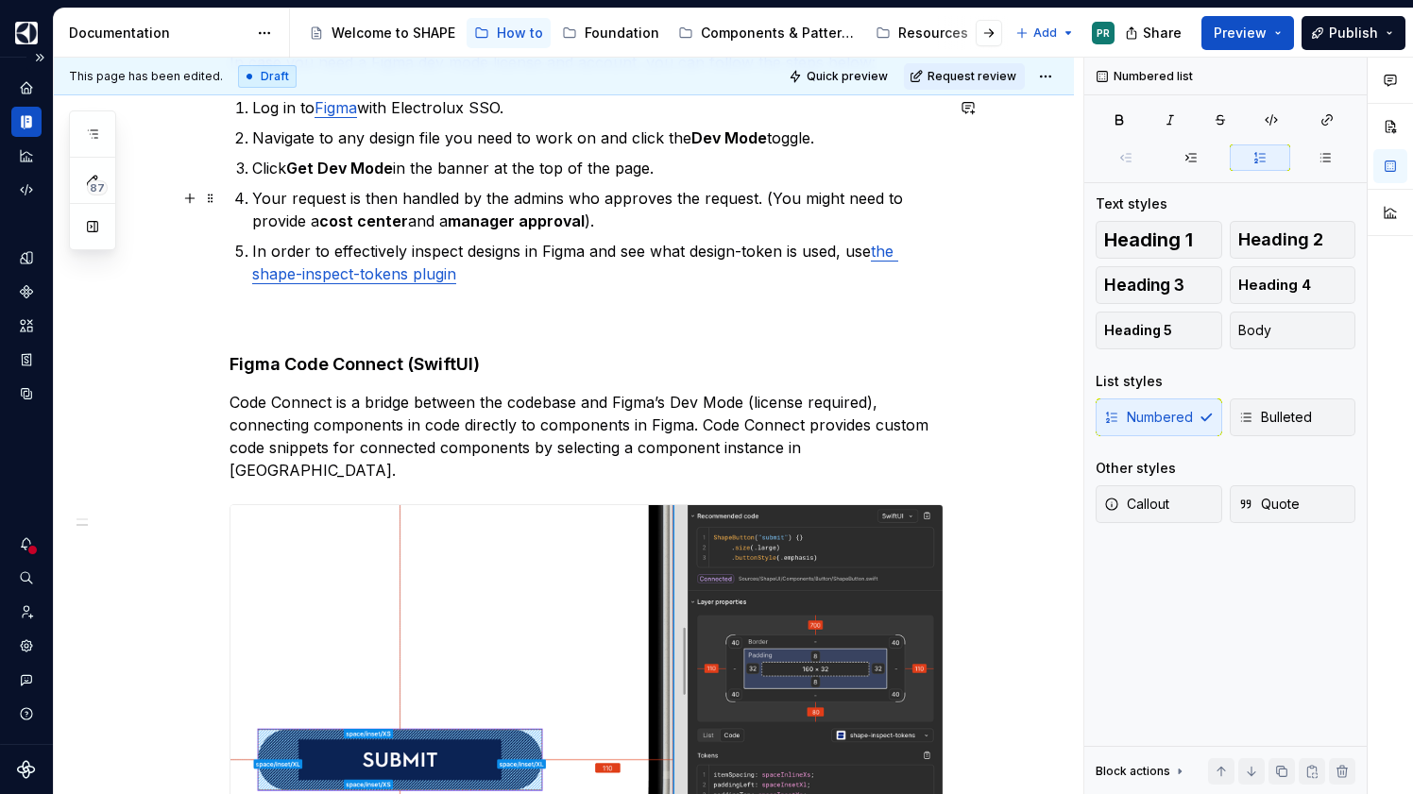
click at [825, 192] on p "Your request is then handled by the admins who approves the request. (You might…" at bounding box center [597, 209] width 691 height 45
click at [1057, 75] on html "SHAPE Design System PR Dataset AGNOSTIC Documentation Accessibility guide for t…" at bounding box center [706, 397] width 1413 height 794
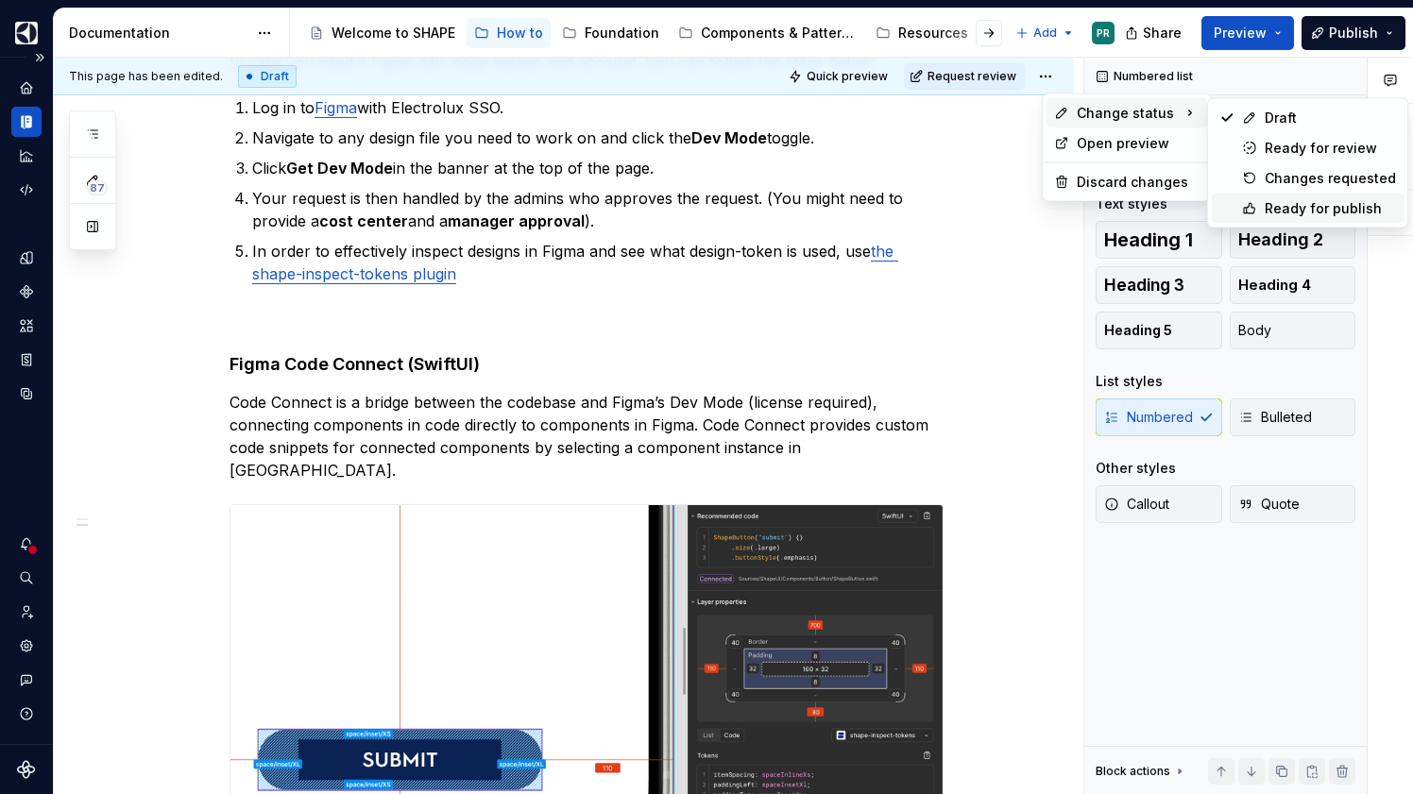
click at [1336, 203] on div "Ready for publish" at bounding box center [1330, 208] width 131 height 19
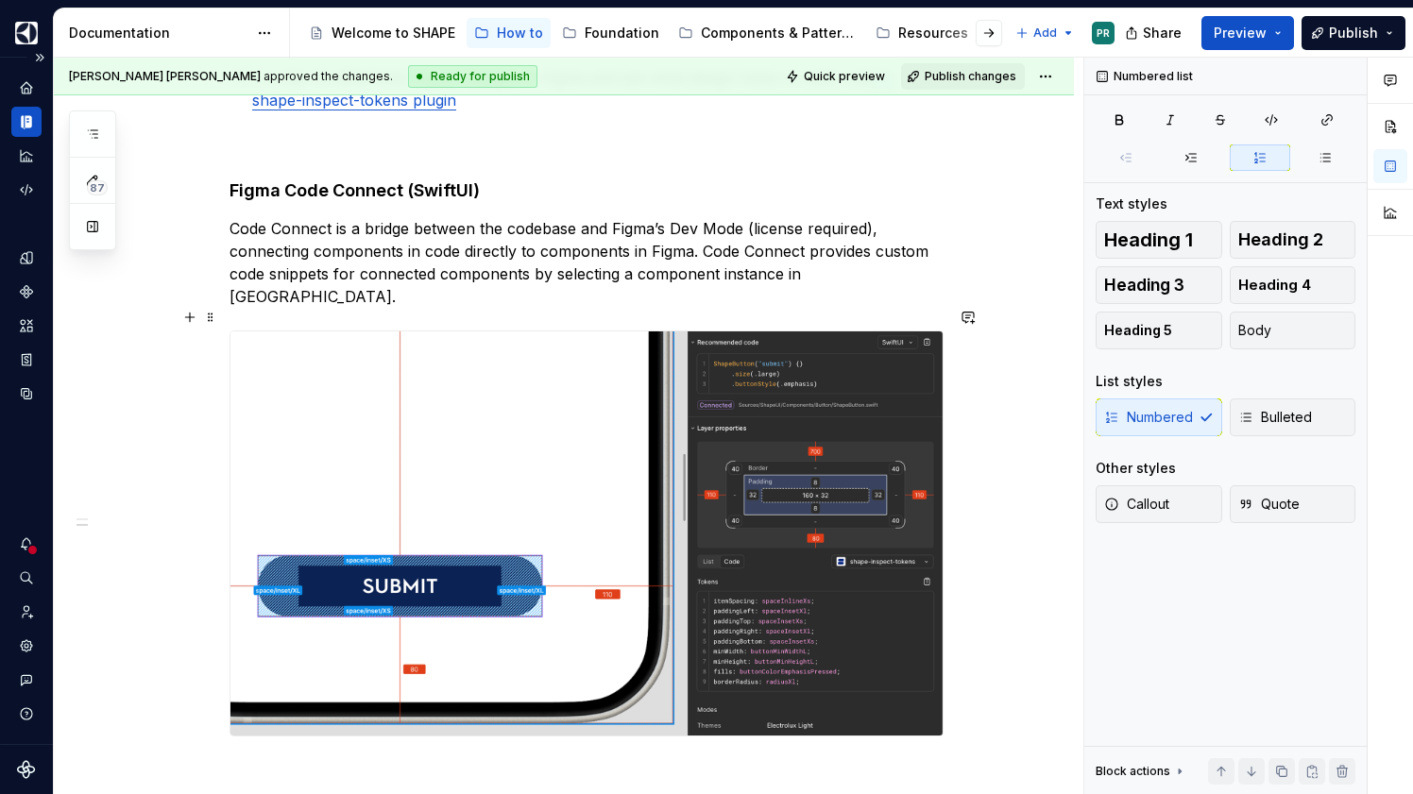
scroll to position [533, 0]
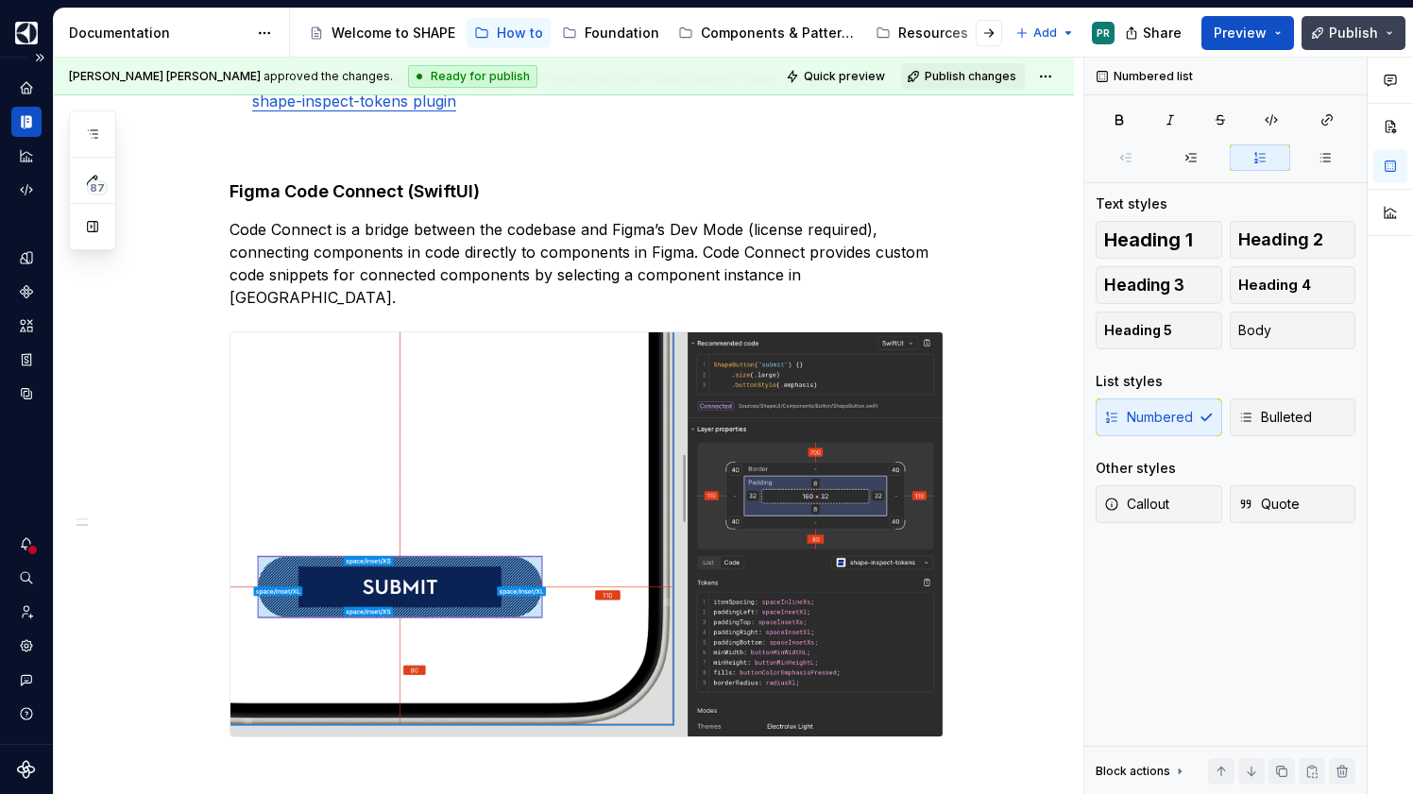
click at [1354, 33] on span "Publish" at bounding box center [1353, 33] width 49 height 19
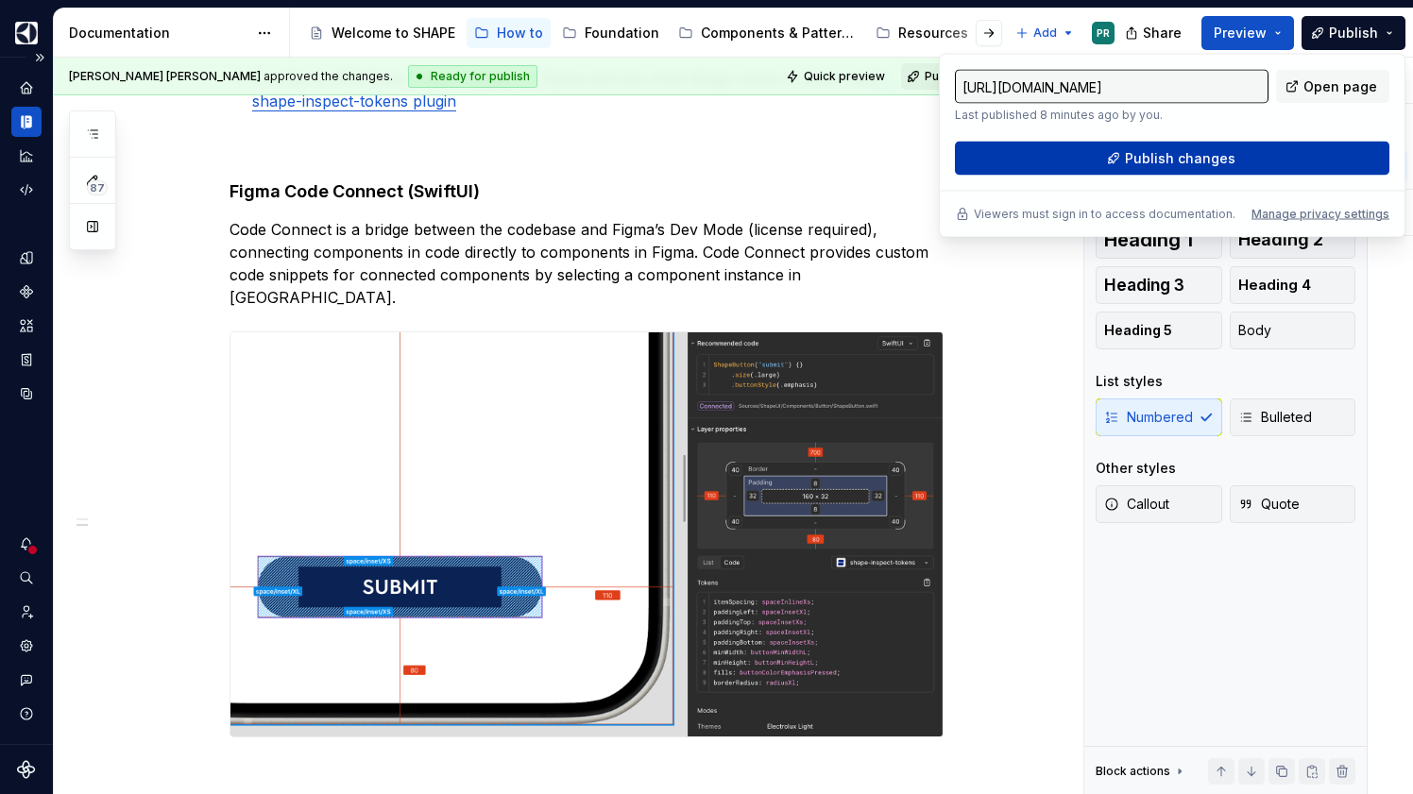
click at [1160, 158] on span "Publish changes" at bounding box center [1180, 158] width 111 height 19
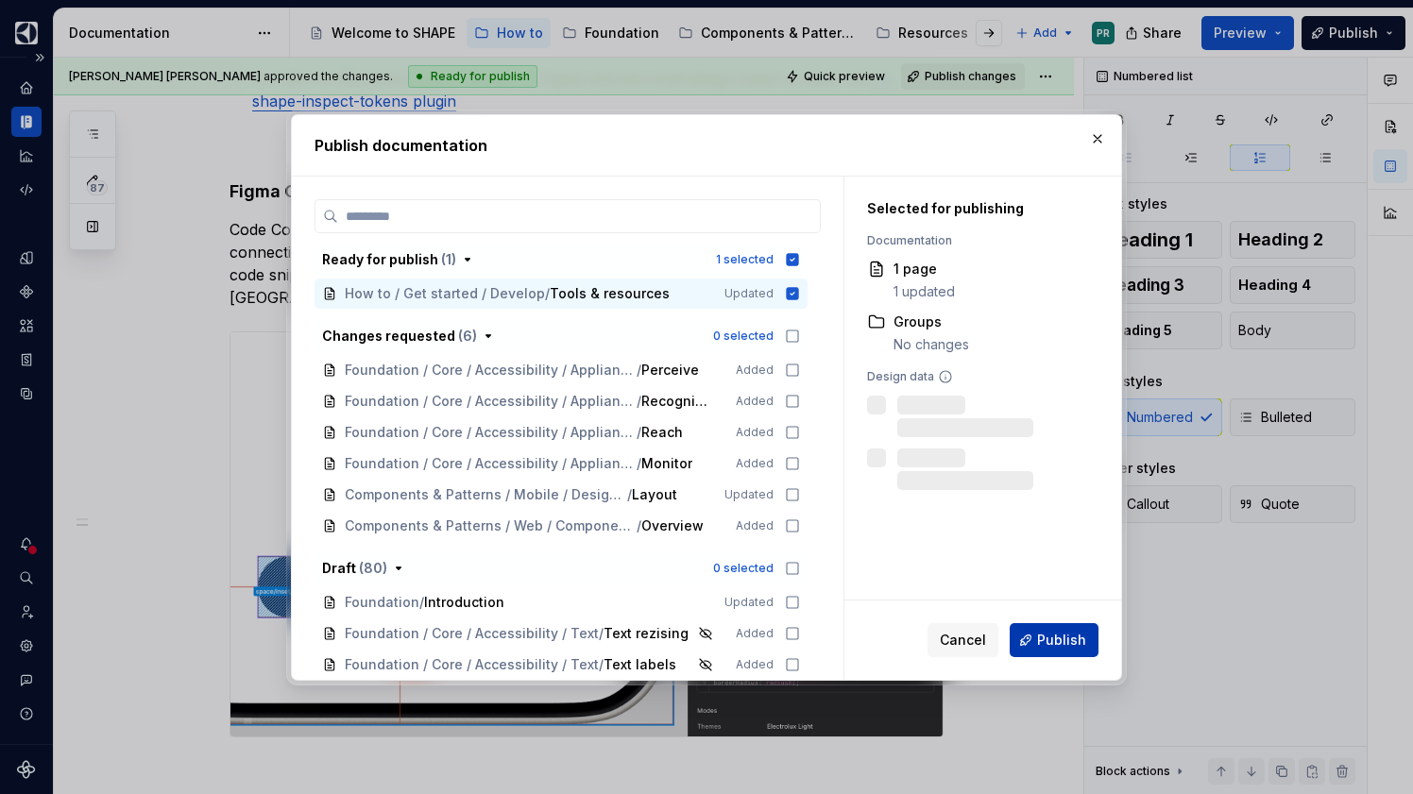
click at [1059, 632] on span "Publish" at bounding box center [1061, 640] width 49 height 19
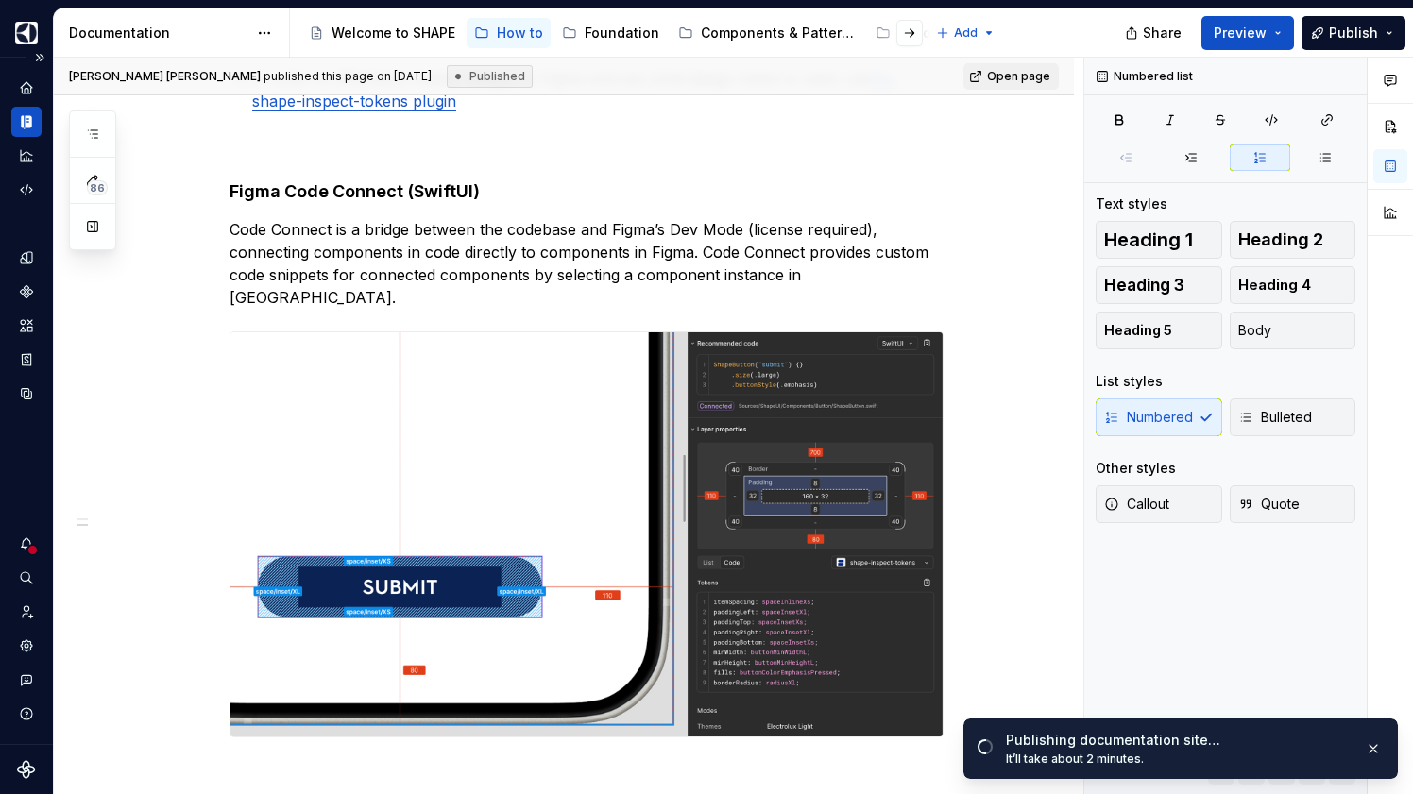
type textarea "*"
